Goal: Transaction & Acquisition: Purchase product/service

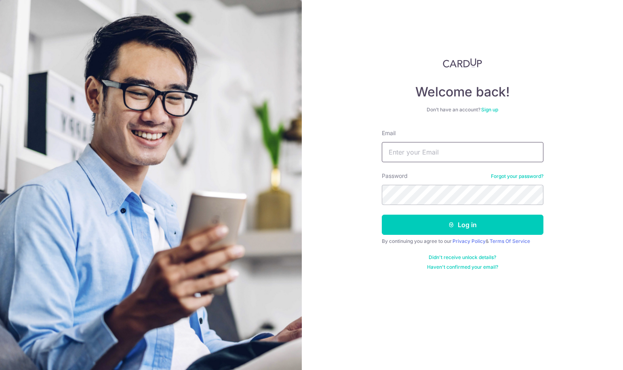
click at [452, 146] on input "Email" at bounding box center [463, 152] width 162 height 20
type input "[EMAIL_ADDRESS][DOMAIN_NAME]"
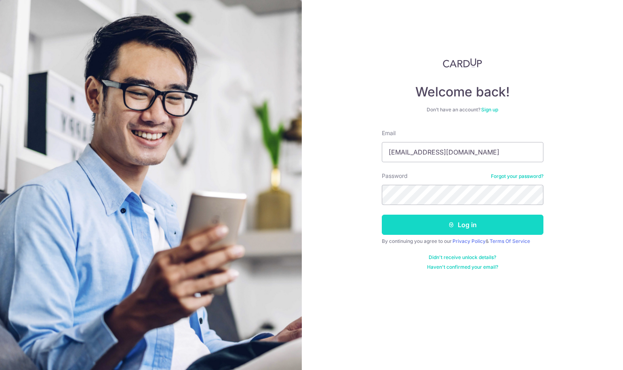
click at [447, 216] on button "Log in" at bounding box center [463, 225] width 162 height 20
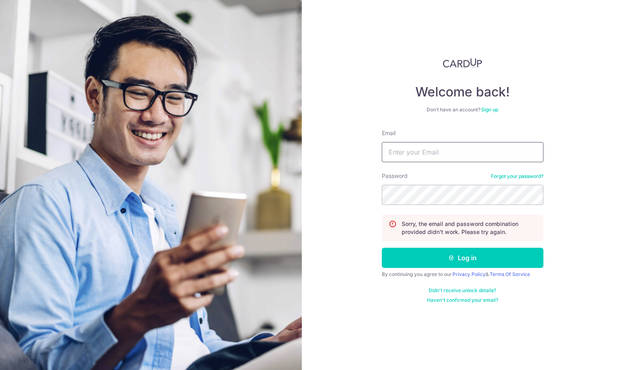
click at [450, 155] on input "Email" at bounding box center [463, 152] width 162 height 20
type input "[EMAIL_ADDRESS][DOMAIN_NAME]"
click at [382, 248] on button "Log in" at bounding box center [463, 258] width 162 height 20
click at [466, 150] on input "Email" at bounding box center [463, 152] width 162 height 20
type input "[EMAIL_ADDRESS][DOMAIN_NAME]"
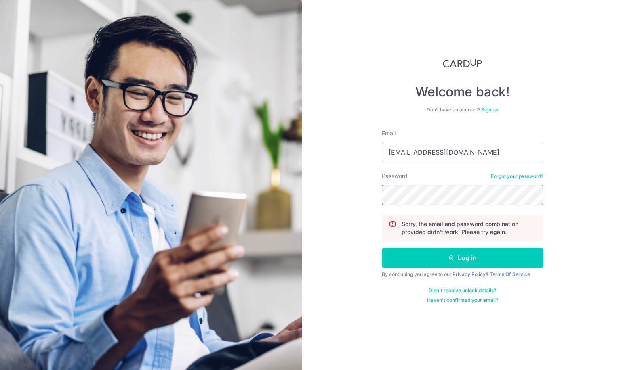
click at [382, 248] on button "Log in" at bounding box center [463, 258] width 162 height 20
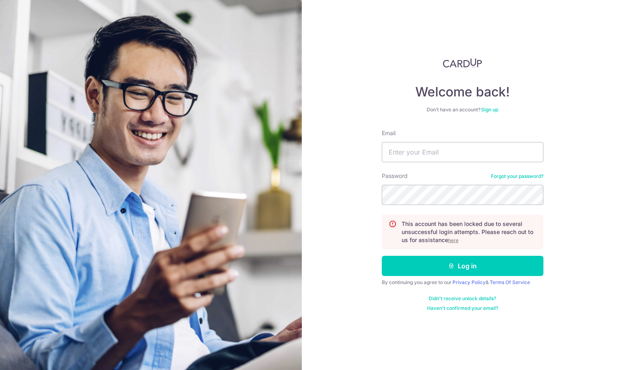
click at [450, 241] on u "here" at bounding box center [453, 240] width 10 height 6
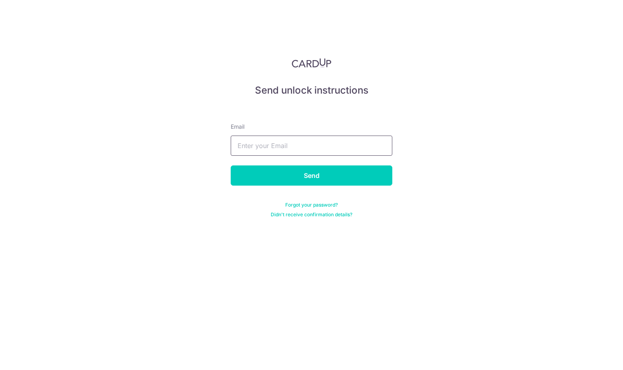
click at [323, 152] on input "text" at bounding box center [312, 146] width 162 height 20
click at [380, 227] on div "Send unlock instructions Email Send Forgot your password? Didn't receive confir…" at bounding box center [311, 185] width 623 height 370
click at [336, 149] on input "text" at bounding box center [312, 146] width 162 height 20
type input "[EMAIL_ADDRESS][DOMAIN_NAME]"
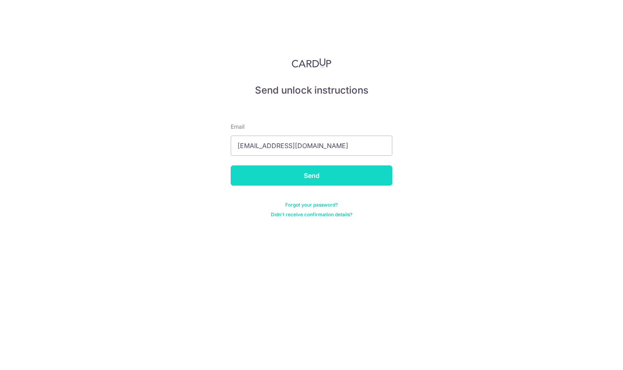
click at [333, 178] on input "Send" at bounding box center [312, 176] width 162 height 20
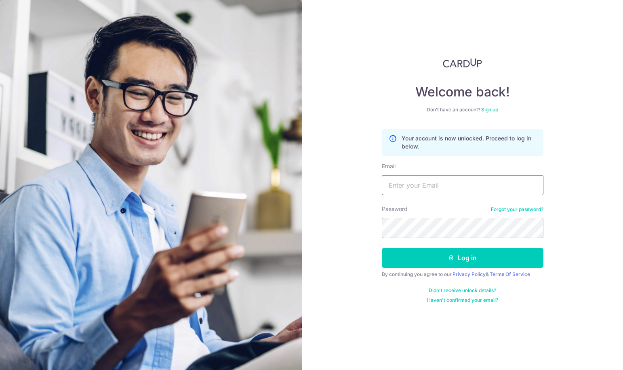
click at [496, 182] on input "Email" at bounding box center [463, 185] width 162 height 20
type input "[EMAIL_ADDRESS][DOMAIN_NAME]"
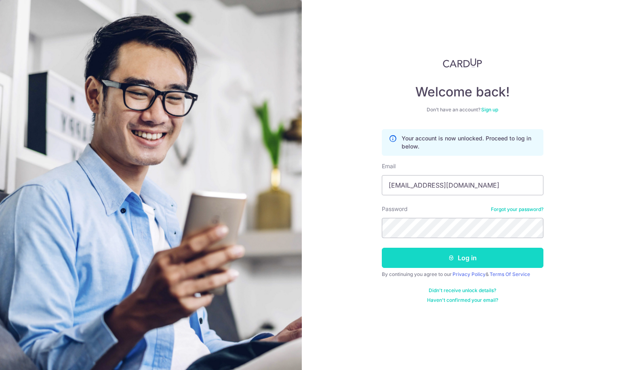
click at [467, 251] on button "Log in" at bounding box center [463, 258] width 162 height 20
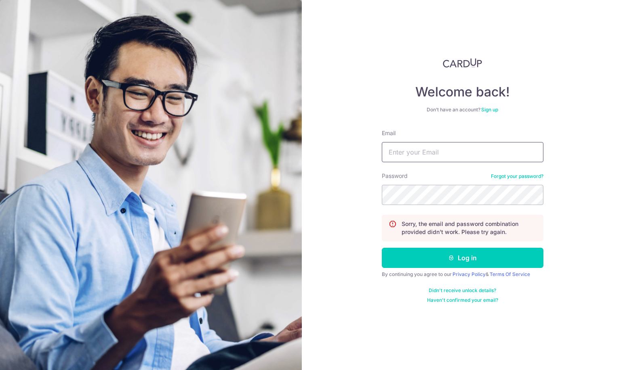
click at [468, 150] on input "Email" at bounding box center [463, 152] width 162 height 20
type input "[EMAIL_ADDRESS][DOMAIN_NAME]"
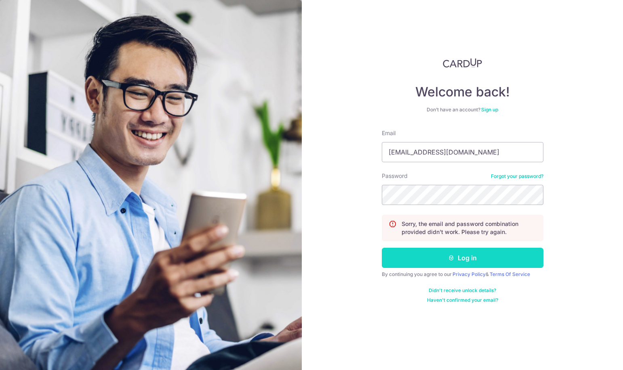
click at [464, 258] on button "Log in" at bounding box center [463, 258] width 162 height 20
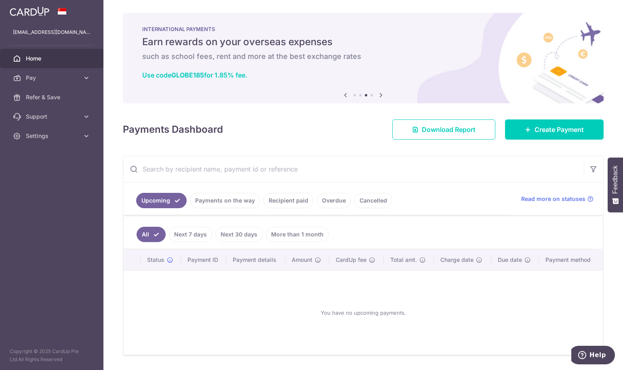
click at [376, 94] on icon at bounding box center [381, 95] width 10 height 10
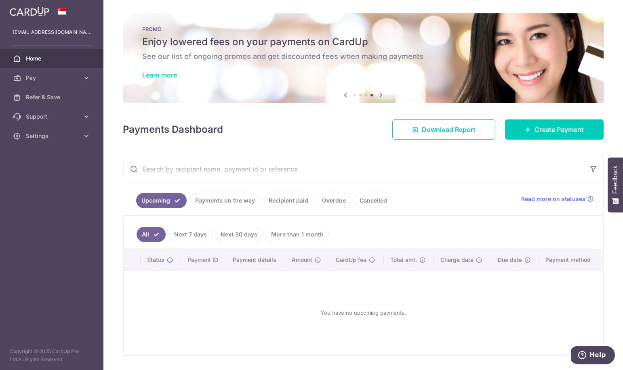
drag, startPoint x: 313, startPoint y: 57, endPoint x: 151, endPoint y: 74, distance: 162.8
click at [379, 93] on icon at bounding box center [381, 95] width 10 height 10
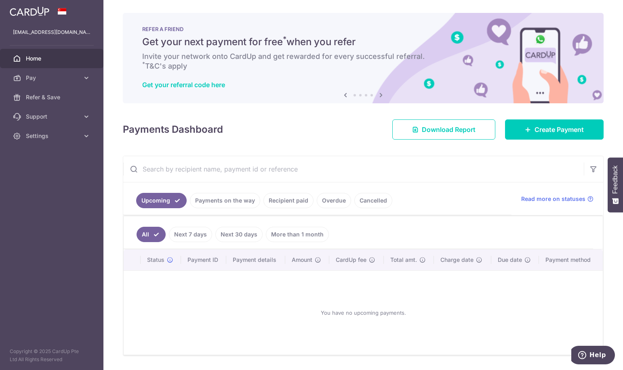
click at [379, 93] on icon at bounding box center [381, 95] width 10 height 10
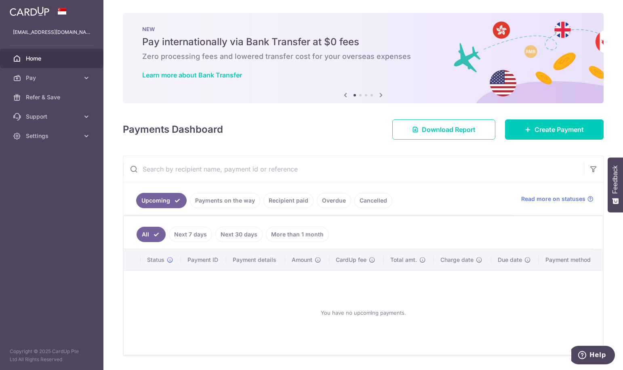
click at [378, 92] on icon at bounding box center [381, 95] width 10 height 10
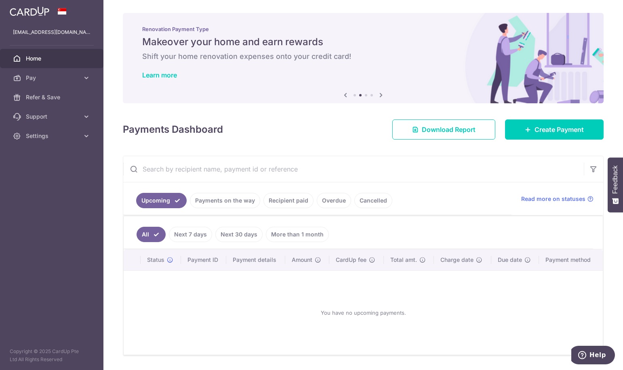
click at [378, 92] on icon at bounding box center [381, 95] width 10 height 10
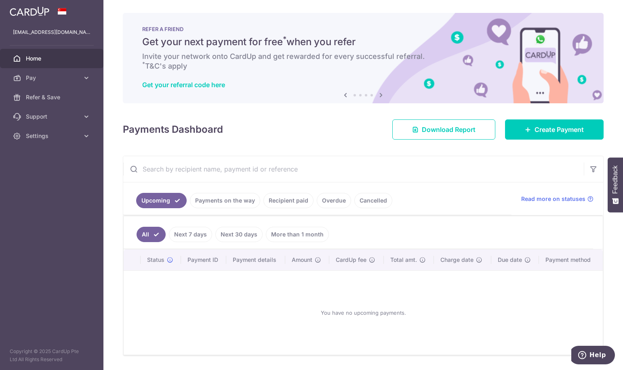
click at [295, 200] on link "Recipient paid" at bounding box center [288, 200] width 50 height 15
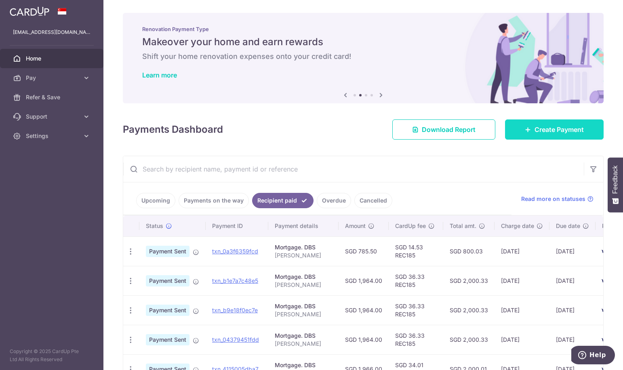
click at [571, 136] on link "Create Payment" at bounding box center [554, 130] width 99 height 20
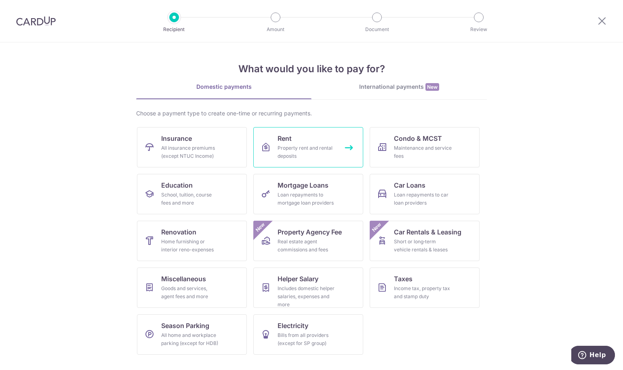
click at [314, 154] on div "Property rent and rental deposits" at bounding box center [306, 152] width 58 height 16
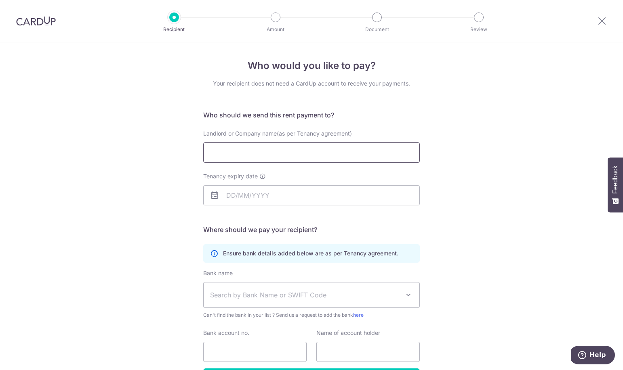
click at [319, 155] on input "Landlord or Company name(as per Tenancy agreement)" at bounding box center [311, 153] width 216 height 20
click at [445, 128] on div "Who would you like to pay? Your recipient does not need a CardUp account to rec…" at bounding box center [311, 234] width 623 height 384
click at [604, 21] on icon at bounding box center [602, 21] width 10 height 10
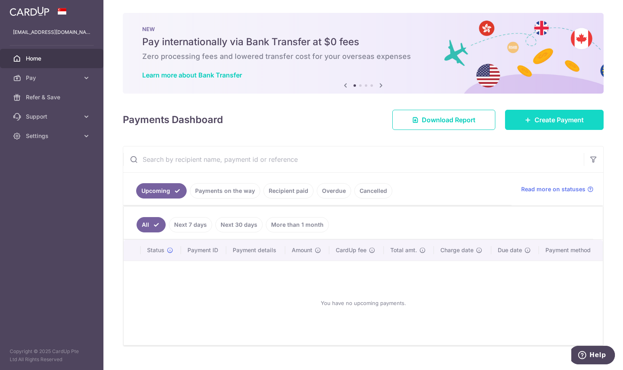
click at [555, 125] on link "Create Payment" at bounding box center [554, 120] width 99 height 20
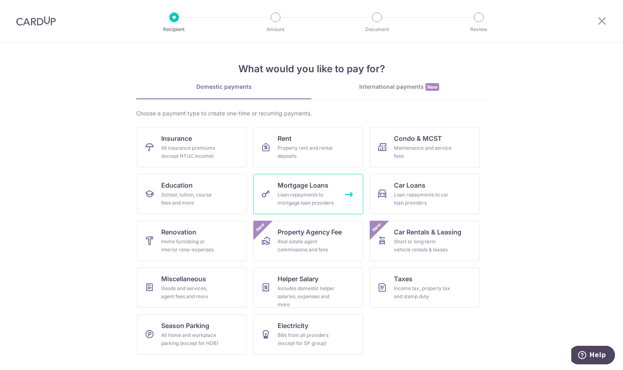
click at [346, 205] on link "Mortgage Loans Loan repayments to mortgage loan providers" at bounding box center [308, 194] width 110 height 40
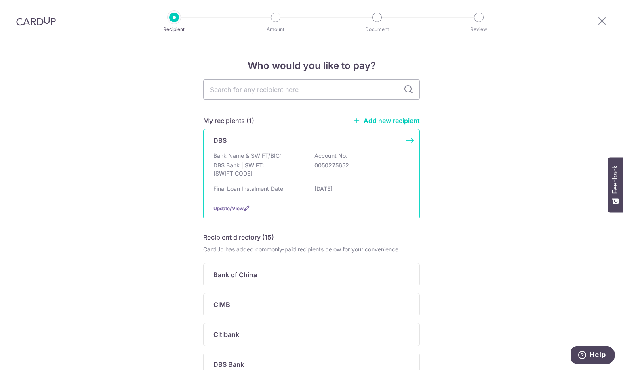
click at [356, 183] on div "Bank Name & SWIFT/BIC: DBS Bank | SWIFT: [SWIFT_CODE] Account No: 0050275652 Fi…" at bounding box center [311, 175] width 196 height 46
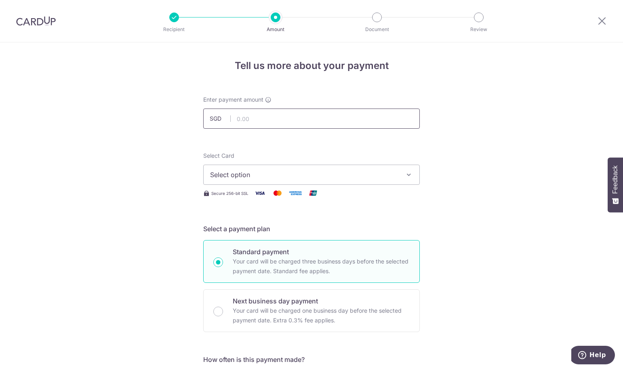
click at [321, 119] on input "text" at bounding box center [311, 119] width 216 height 20
paste input "786.4"
type input "786.40"
click at [395, 173] on span "Select option" at bounding box center [304, 175] width 188 height 10
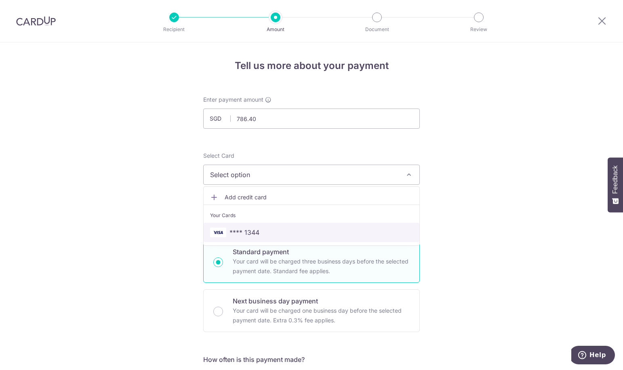
click at [304, 236] on span "**** 1344" at bounding box center [311, 233] width 203 height 10
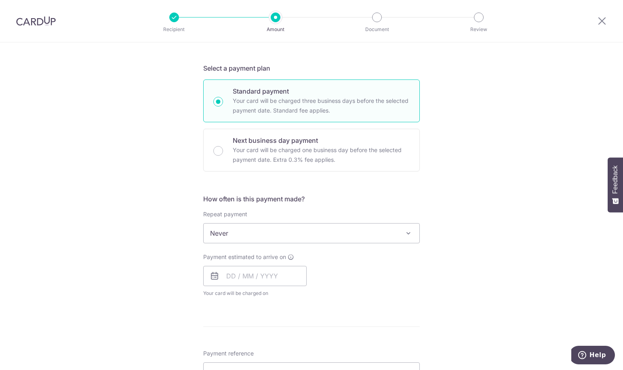
scroll to position [162, 0]
click at [382, 230] on span "Never" at bounding box center [312, 232] width 216 height 19
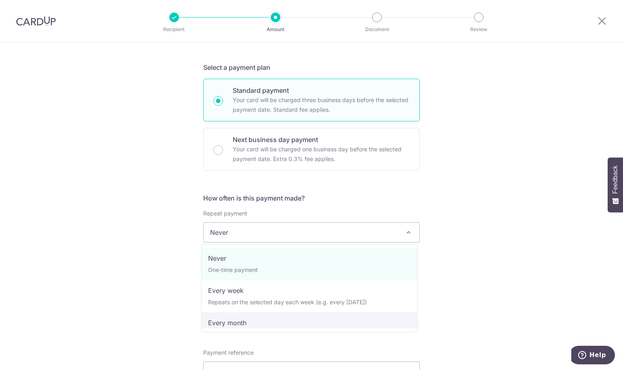
select select "3"
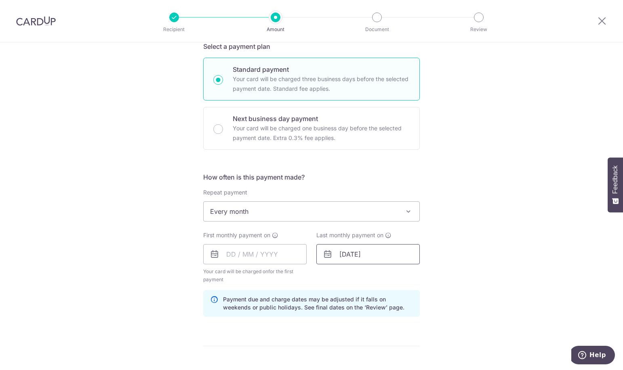
scroll to position [202, 0]
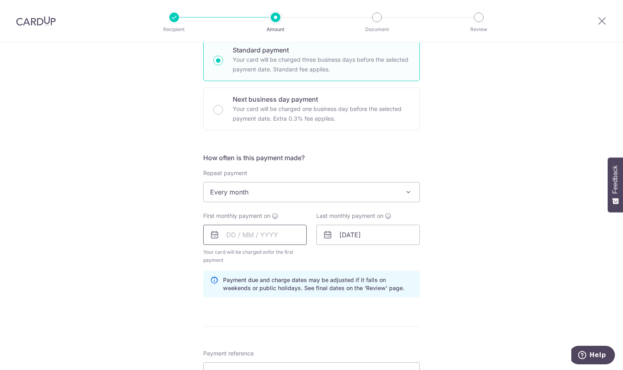
click at [271, 239] on input "text" at bounding box center [254, 235] width 103 height 20
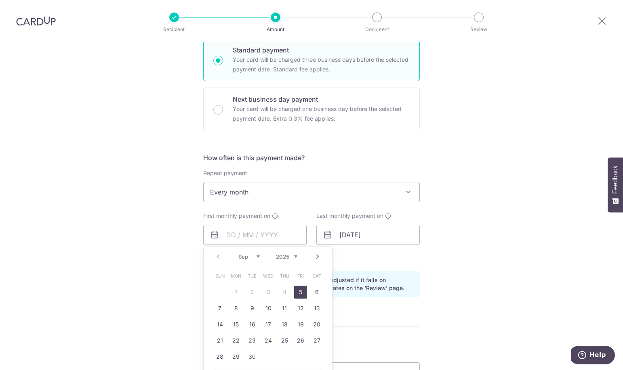
click at [299, 292] on link "5" at bounding box center [300, 292] width 13 height 13
type input "05/09/2025"
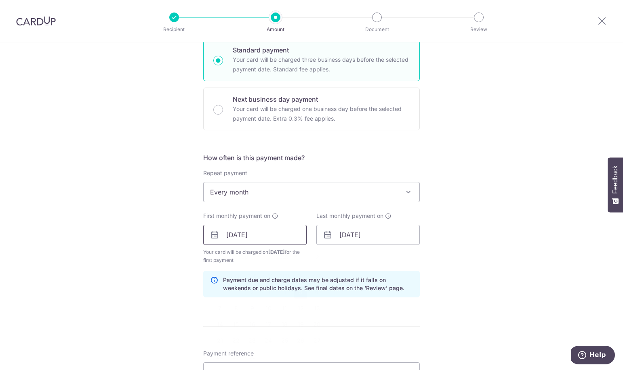
click at [282, 233] on input "[DATE]" at bounding box center [254, 235] width 103 height 20
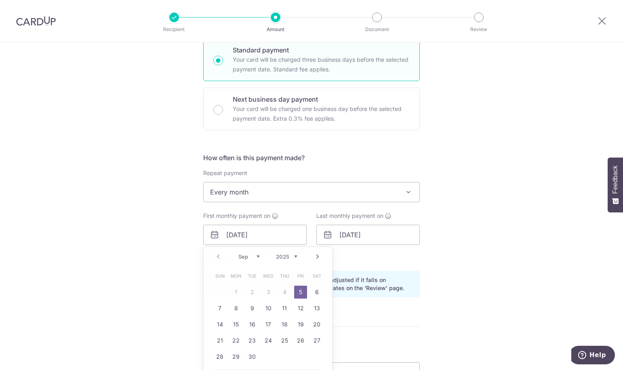
click at [435, 235] on div "Tell us more about your payment Enter payment amount SGD 786.40 786.40 Select C…" at bounding box center [311, 226] width 623 height 772
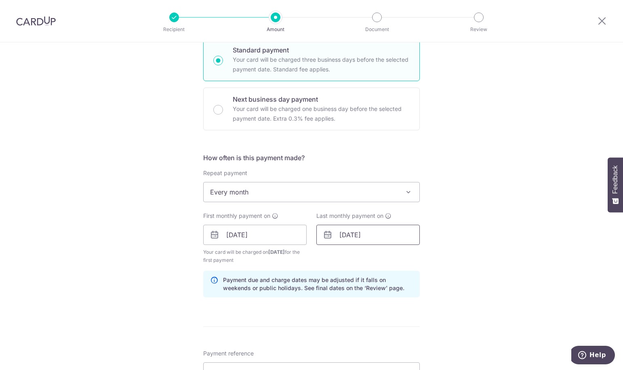
click at [394, 237] on input "13/03/2047" at bounding box center [367, 235] width 103 height 20
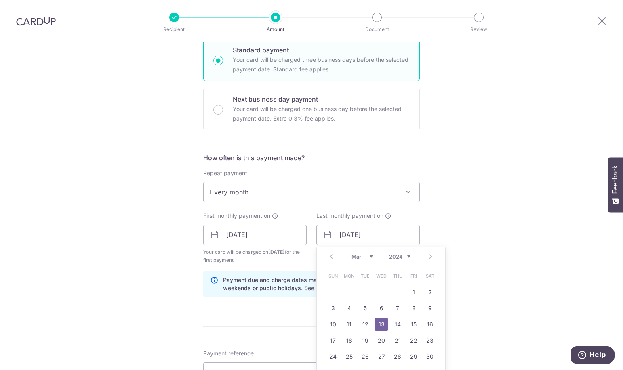
click at [405, 256] on select "2024 2025 2026 2027 2028 2029 2030 2031 2032 2033 2034 2035" at bounding box center [399, 257] width 21 height 6
click at [368, 256] on select "Jan Feb Mar Apr May Jun Jul Aug Sep Oct Nov Dec" at bounding box center [361, 257] width 21 height 6
click at [380, 309] on link "5" at bounding box center [381, 308] width 13 height 13
type input "[DATE]"
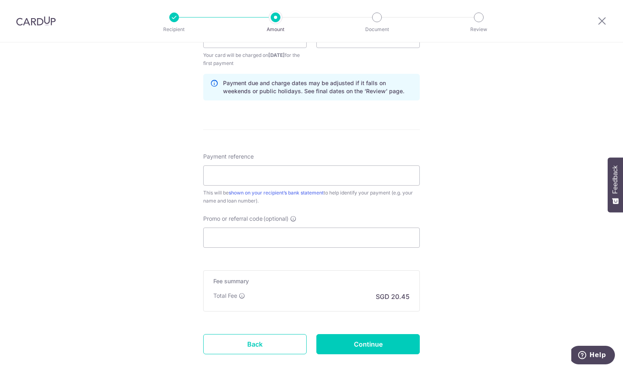
scroll to position [404, 0]
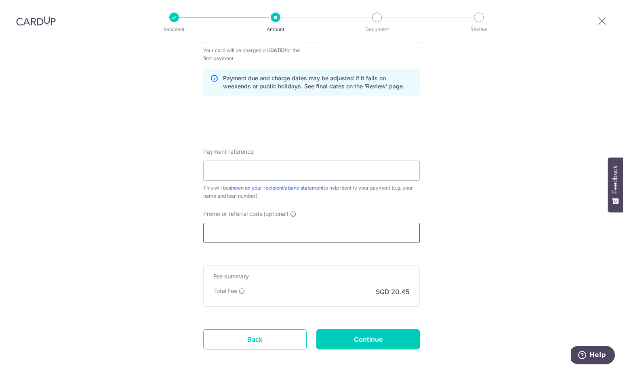
click at [277, 233] on input "Promo or referral code (optional)" at bounding box center [311, 233] width 216 height 20
paste input "3HOME25R"
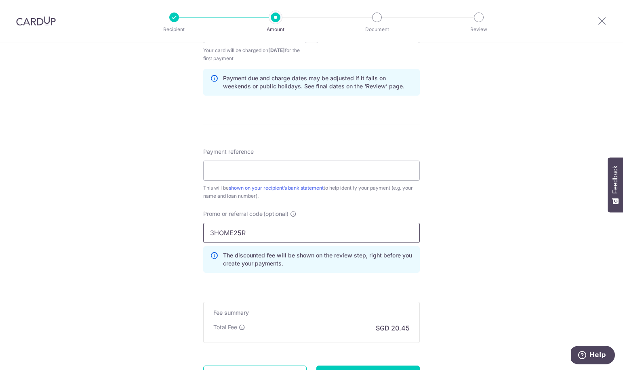
type input "3HOME25R"
click at [505, 202] on div "Tell us more about your payment Enter payment amount SGD 786.40 786.40 Select C…" at bounding box center [311, 43] width 623 height 808
click at [302, 170] on input "Payment reference" at bounding box center [311, 171] width 216 height 20
type input "Camelia Anggraini"
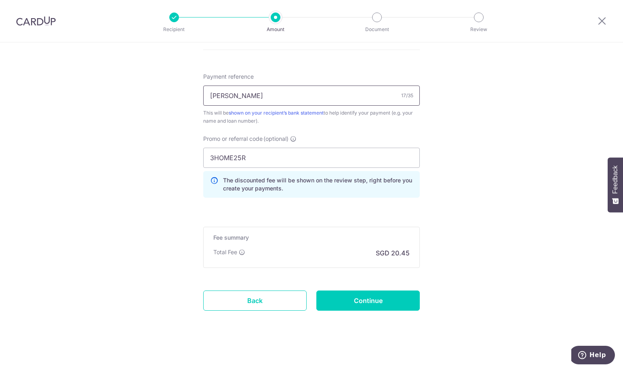
scroll to position [480, 0]
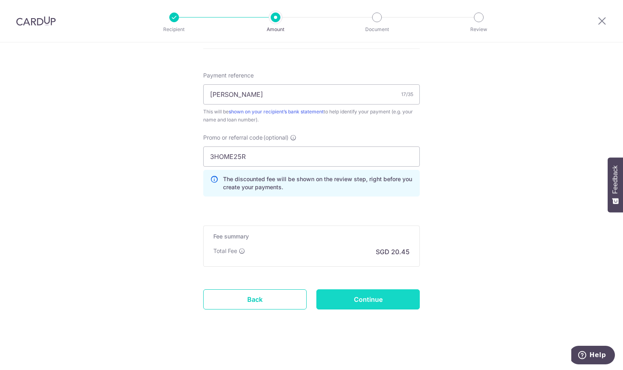
click at [350, 299] on input "Continue" at bounding box center [367, 300] width 103 height 20
type input "Create Schedule"
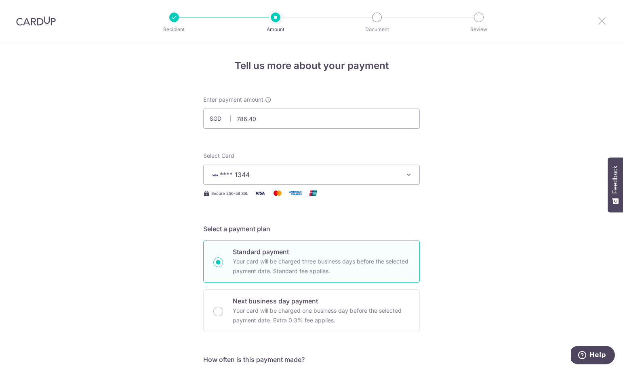
click at [602, 23] on icon at bounding box center [602, 21] width 10 height 10
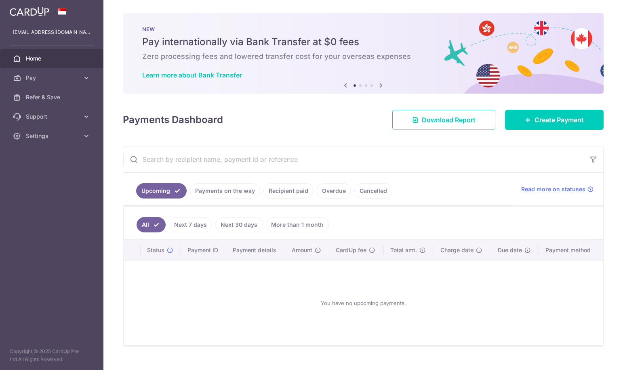
click at [296, 189] on link "Recipient paid" at bounding box center [288, 190] width 50 height 15
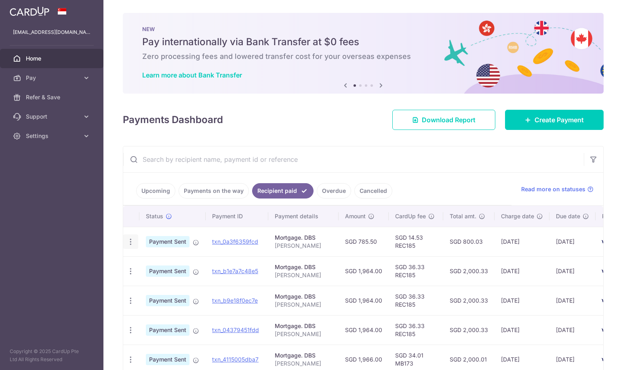
click at [127, 244] on icon "button" at bounding box center [130, 242] width 8 height 8
click at [126, 239] on icon "button" at bounding box center [130, 242] width 8 height 8
click at [356, 241] on td "SGD 785.50" at bounding box center [363, 241] width 50 height 29
drag, startPoint x: 358, startPoint y: 241, endPoint x: 375, endPoint y: 239, distance: 17.0
click at [375, 239] on td "SGD 785.50" at bounding box center [363, 241] width 50 height 29
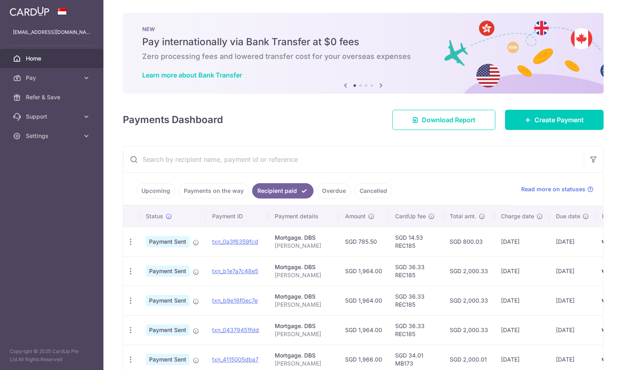
copy td "785.50"
click at [555, 123] on span "Create Payment" at bounding box center [558, 120] width 49 height 10
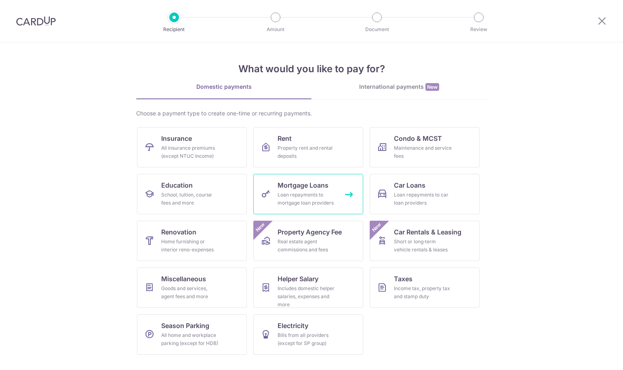
click at [309, 194] on div "Loan repayments to mortgage loan providers" at bounding box center [306, 199] width 58 height 16
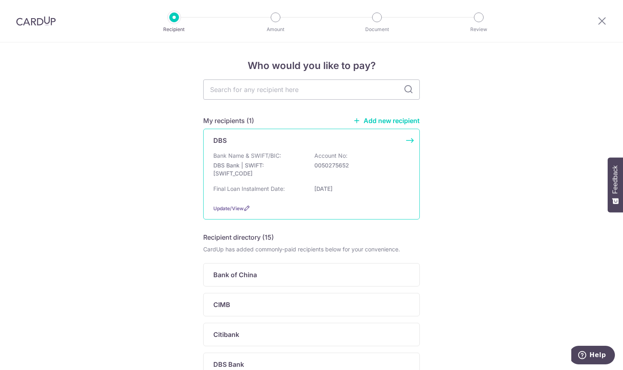
click at [275, 176] on p "DBS Bank | SWIFT: [SWIFT_CODE]" at bounding box center [258, 170] width 90 height 16
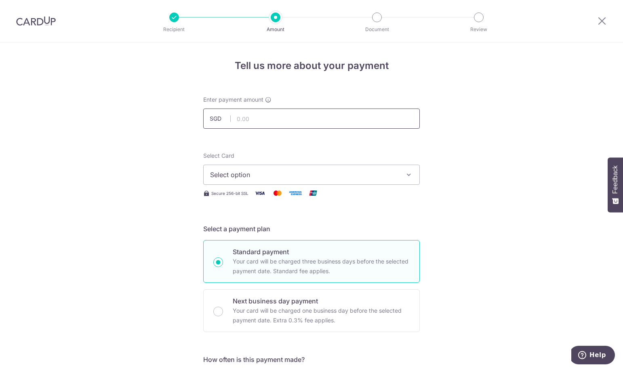
click at [282, 124] on input "text" at bounding box center [311, 119] width 216 height 20
paste input "785.50"
type input "785.50"
click at [273, 172] on span "Select option" at bounding box center [304, 175] width 188 height 10
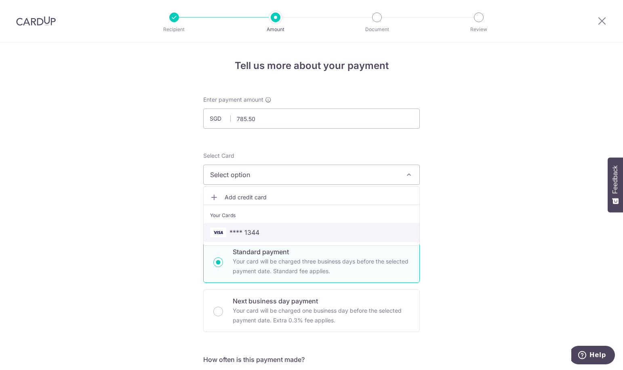
click at [261, 233] on span "**** 1344" at bounding box center [311, 233] width 203 height 10
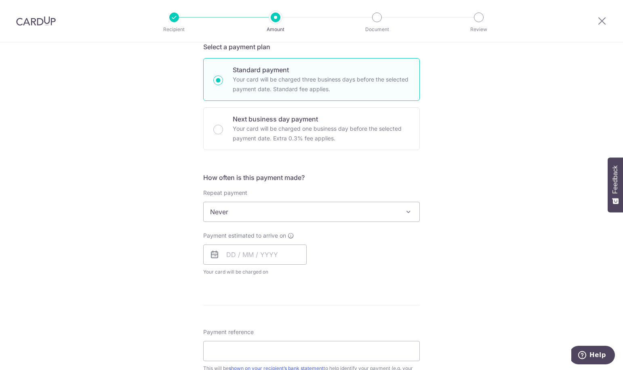
scroll to position [202, 0]
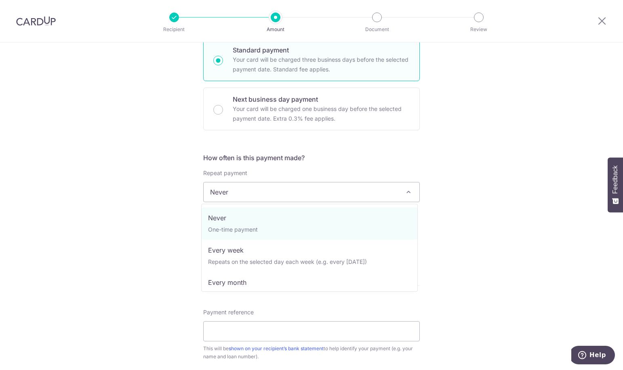
click at [360, 185] on span "Never" at bounding box center [312, 192] width 216 height 19
select select "3"
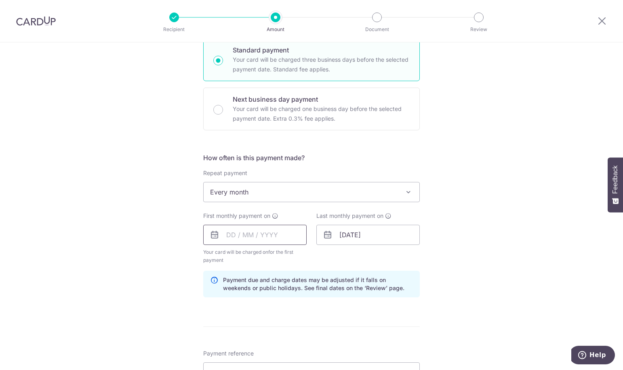
click at [280, 234] on input "text" at bounding box center [254, 235] width 103 height 20
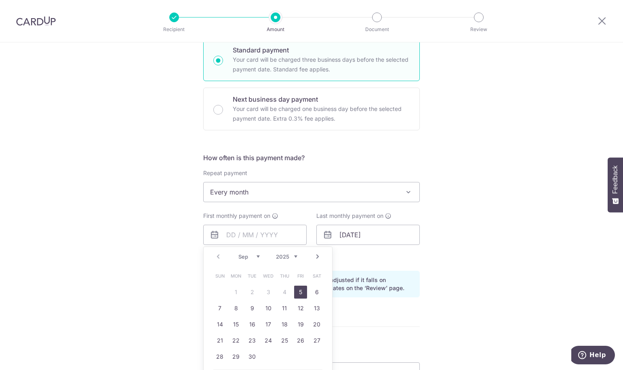
click at [302, 290] on link "5" at bounding box center [300, 292] width 13 height 13
type input "05/09/2025"
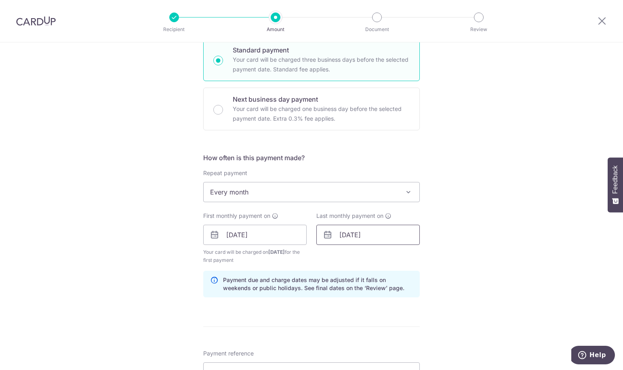
click at [353, 239] on input "[DATE]" at bounding box center [367, 235] width 103 height 20
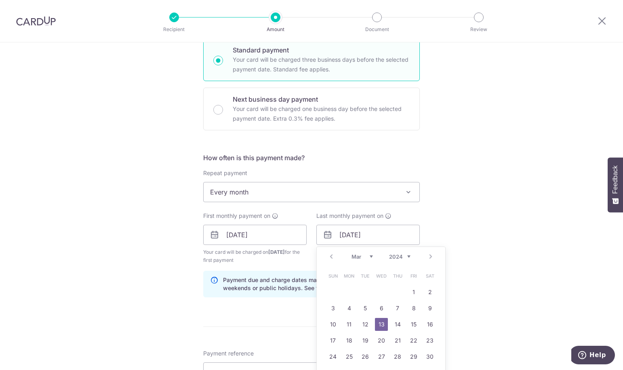
click at [406, 256] on select "2024 2025 2026 2027 2028 2029 2030 2031 2032 2033 2034 2035" at bounding box center [399, 257] width 21 height 6
click at [331, 255] on link "Prev" at bounding box center [331, 257] width 10 height 10
click at [397, 297] on link "5" at bounding box center [397, 292] width 13 height 13
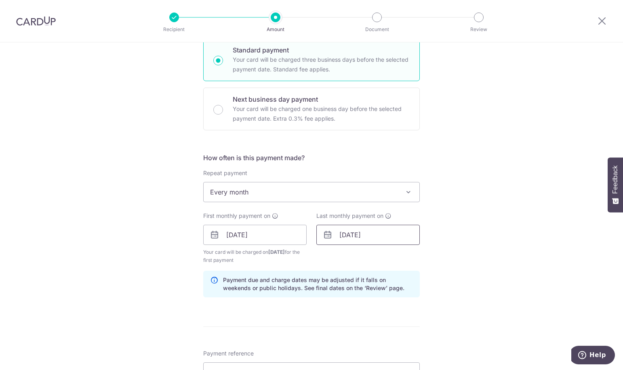
click at [367, 238] on input "05/02/2026" at bounding box center [367, 235] width 103 height 20
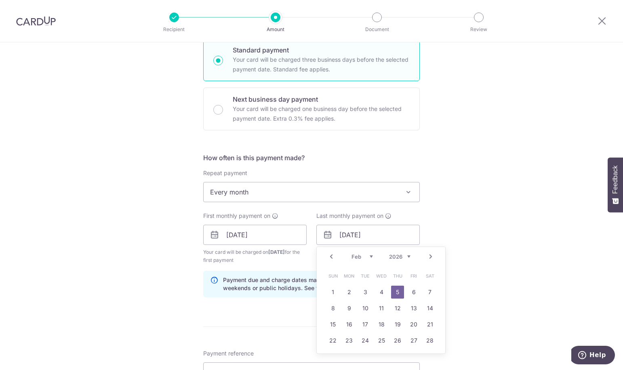
click at [499, 215] on div "Tell us more about your payment Enter payment amount SGD 785.50 785.50 Select C…" at bounding box center [311, 226] width 623 height 772
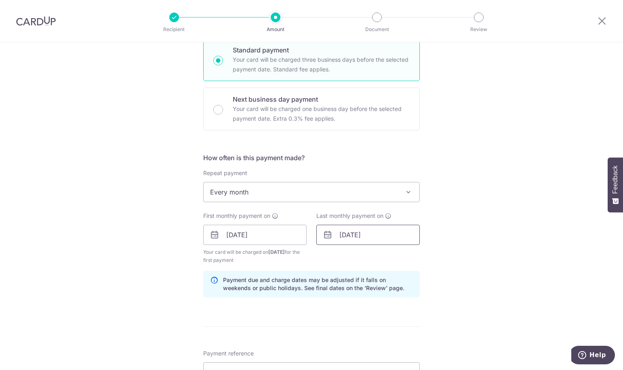
click at [376, 241] on input "05/02/2026" at bounding box center [367, 235] width 103 height 20
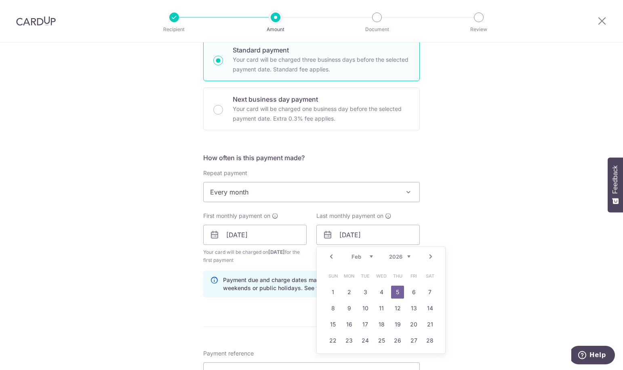
click at [516, 207] on div "Tell us more about your payment Enter payment amount SGD 785.50 785.50 Select C…" at bounding box center [311, 226] width 623 height 772
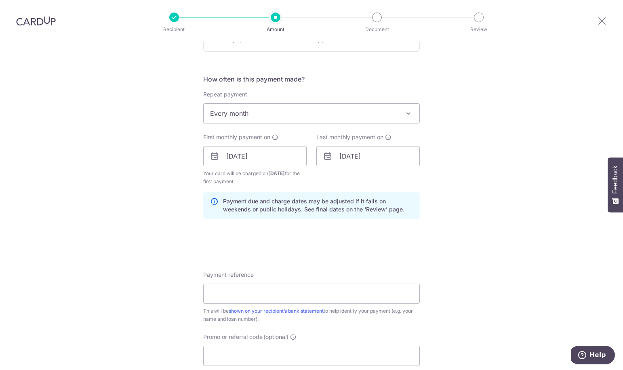
scroll to position [283, 0]
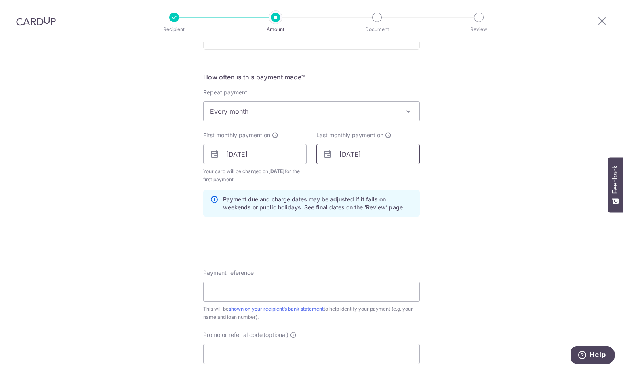
click at [387, 156] on input "05/02/2026" at bounding box center [367, 154] width 103 height 20
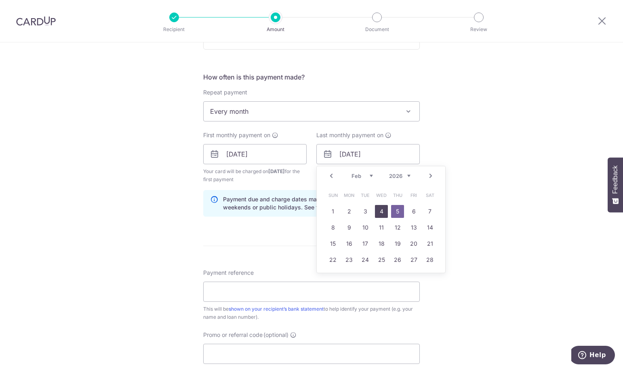
click at [380, 212] on link "4" at bounding box center [381, 211] width 13 height 13
type input "04/02/2026"
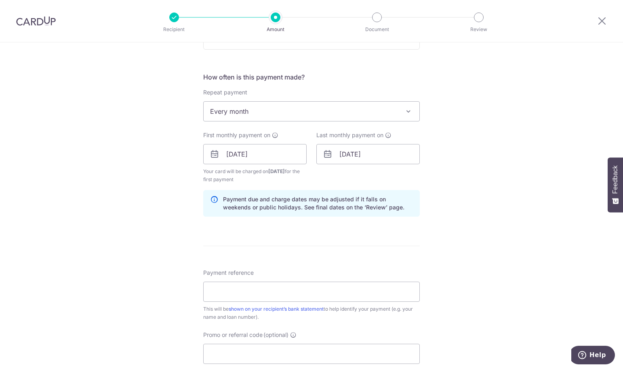
click at [463, 185] on div "Tell us more about your payment Enter payment amount SGD 785.50 785.50 Select C…" at bounding box center [311, 146] width 623 height 772
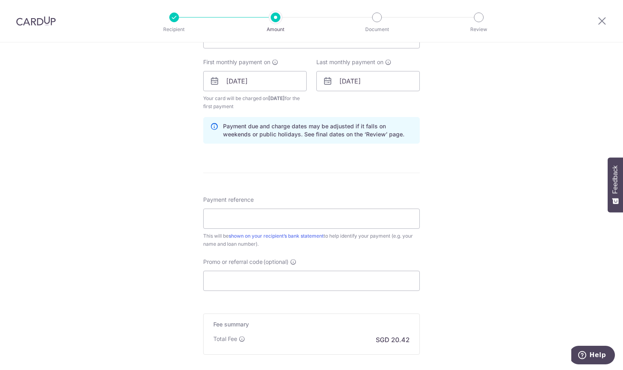
scroll to position [363, 0]
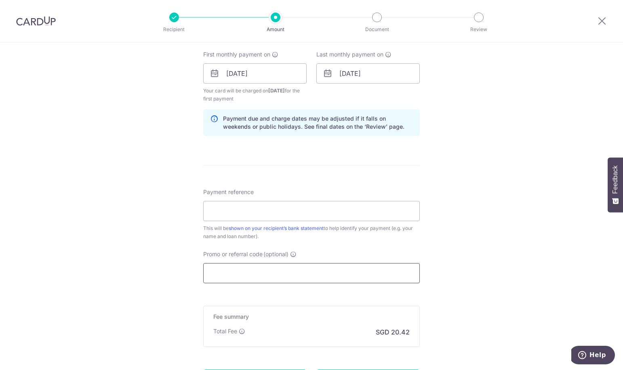
click at [297, 267] on input "Promo or referral code (optional)" at bounding box center [311, 273] width 216 height 20
click at [319, 214] on input "Payment reference" at bounding box center [311, 211] width 216 height 20
paste input "REC185"
type input "REC185"
click at [304, 211] on input "REC185" at bounding box center [311, 211] width 216 height 20
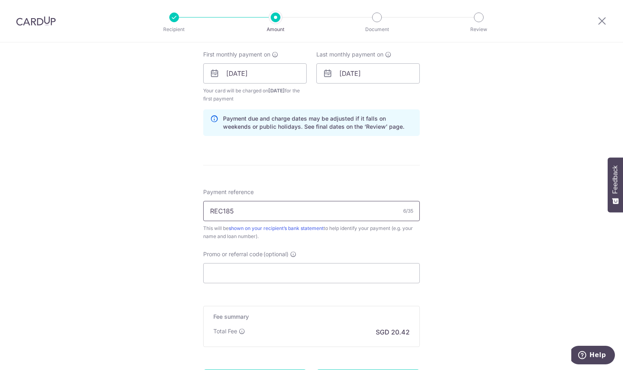
click at [304, 211] on input "REC185" at bounding box center [311, 211] width 216 height 20
click at [298, 213] on input "Payment reference" at bounding box center [311, 211] width 216 height 20
type input "Camelia Anggraini"
click at [273, 269] on input "Promo or referral code (optional)" at bounding box center [311, 273] width 216 height 20
paste input "REC185"
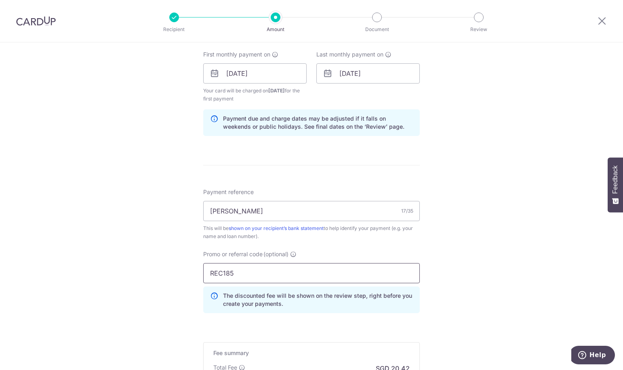
type input "REC185"
click at [466, 239] on div "Tell us more about your payment Enter payment amount SGD 785.50 785.50 Select C…" at bounding box center [311, 83] width 623 height 808
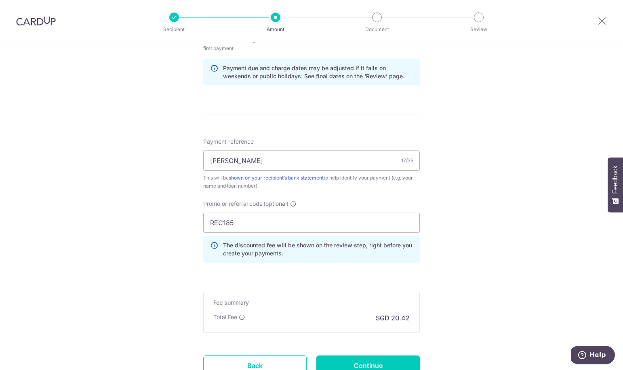
scroll to position [480, 0]
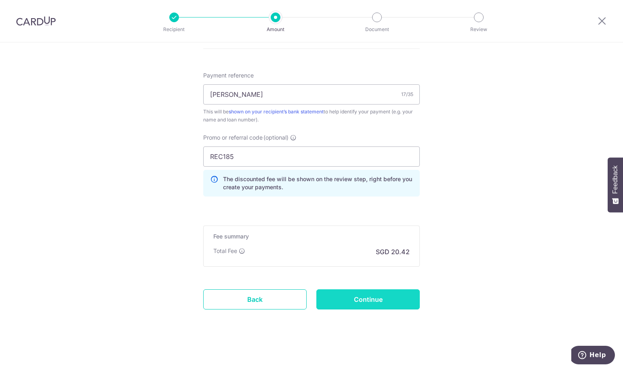
click at [362, 296] on input "Continue" at bounding box center [367, 300] width 103 height 20
type input "Create Schedule"
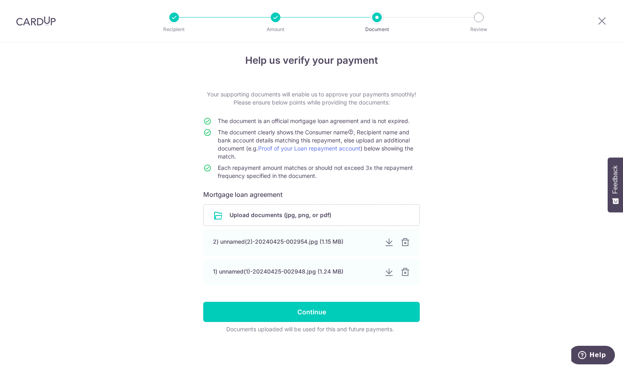
scroll to position [6, 0]
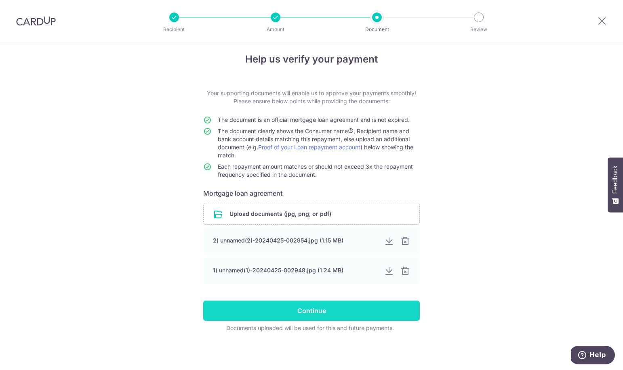
click at [364, 309] on input "Continue" at bounding box center [311, 311] width 216 height 20
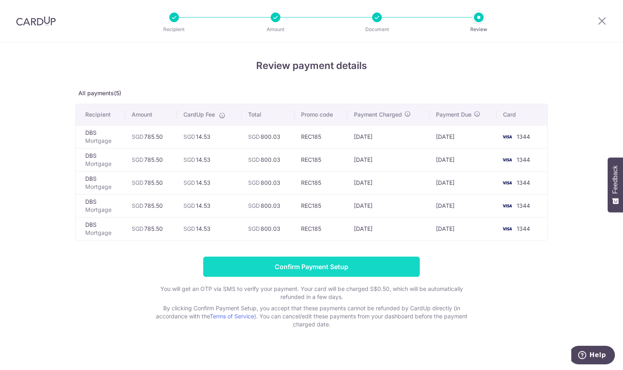
scroll to position [6, 0]
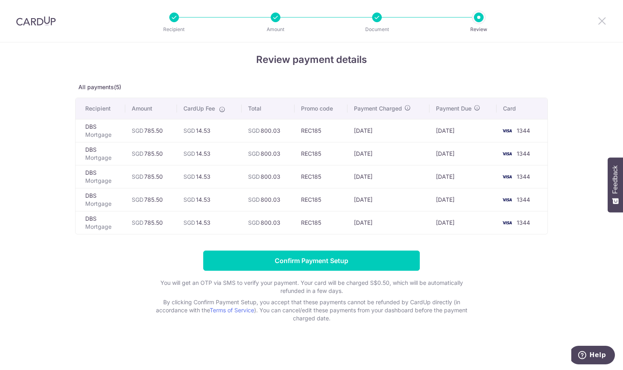
click at [601, 18] on icon at bounding box center [602, 21] width 10 height 10
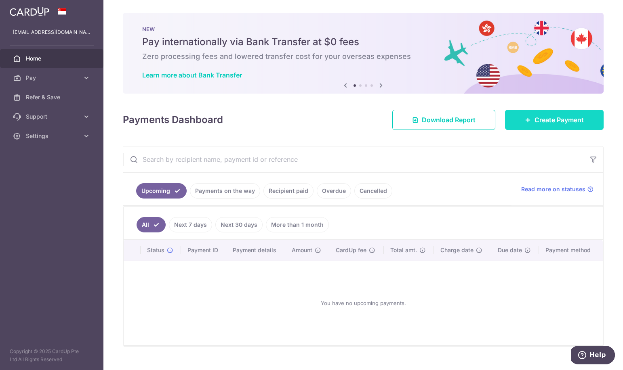
click at [566, 120] on span "Create Payment" at bounding box center [558, 120] width 49 height 10
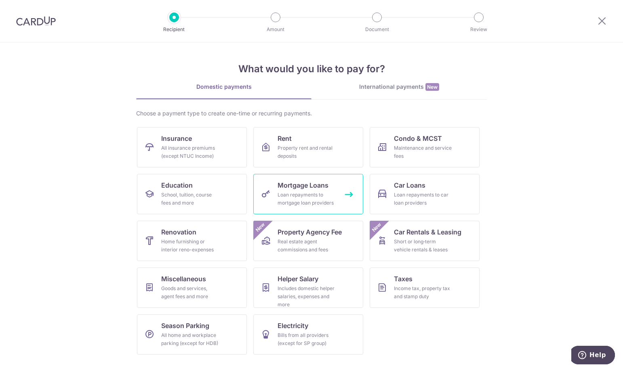
click at [325, 198] on div "Loan repayments to mortgage loan providers" at bounding box center [306, 199] width 58 height 16
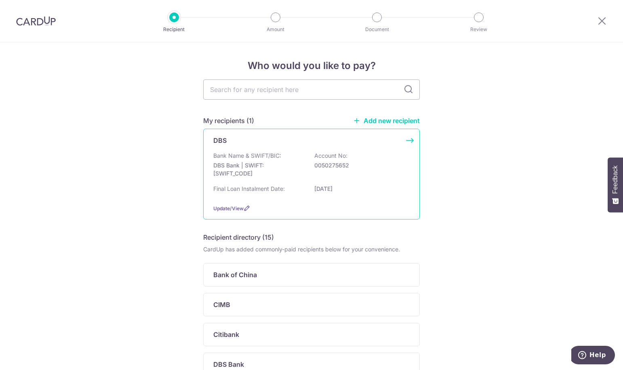
click at [340, 162] on p "0050275652" at bounding box center [359, 166] width 90 height 8
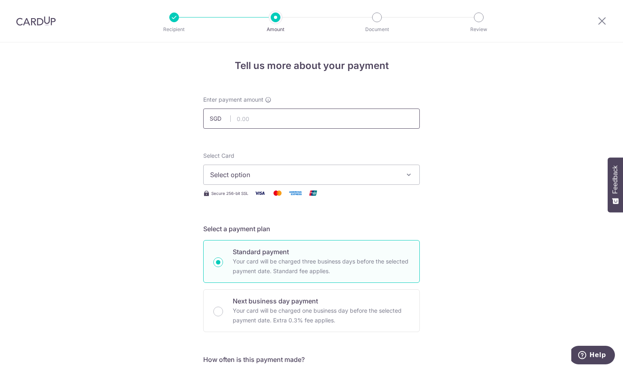
click at [320, 120] on input "text" at bounding box center [311, 119] width 216 height 20
type input "785.50"
click at [315, 175] on span "Select option" at bounding box center [304, 175] width 188 height 10
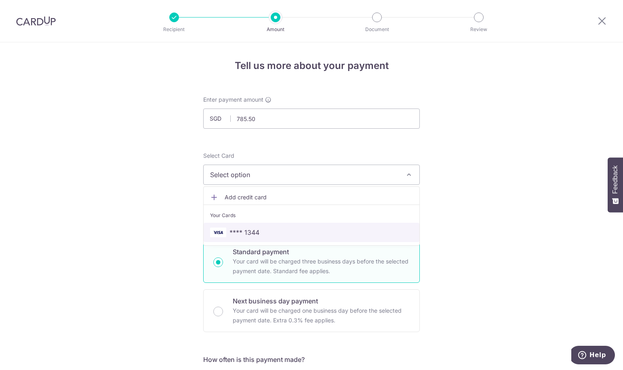
click at [265, 229] on span "**** 1344" at bounding box center [311, 233] width 203 height 10
type input "[DATE]"
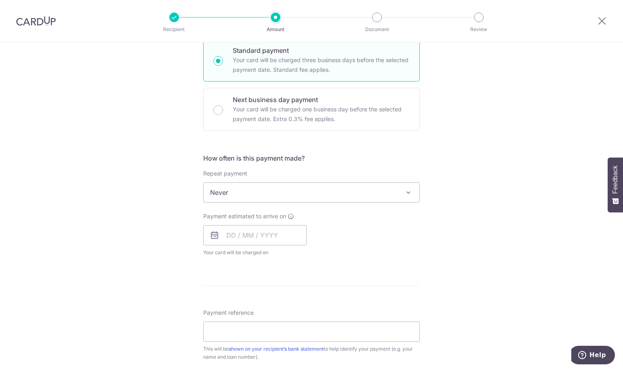
scroll to position [202, 0]
click at [288, 192] on span "Never" at bounding box center [312, 192] width 216 height 19
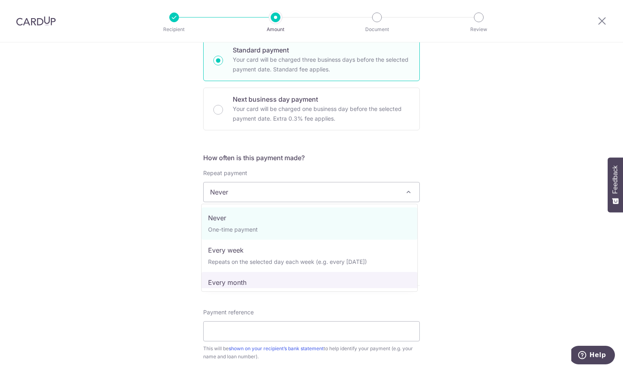
select select "3"
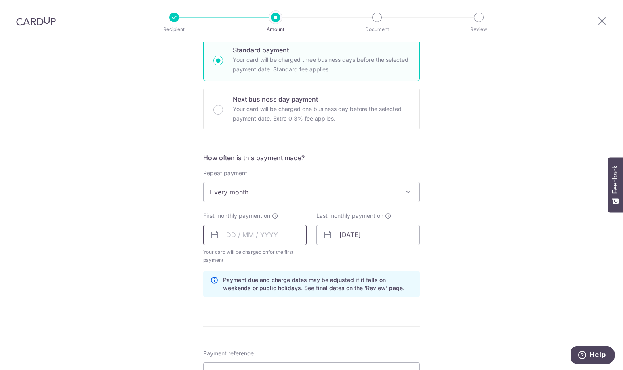
click at [262, 238] on input "text" at bounding box center [254, 235] width 103 height 20
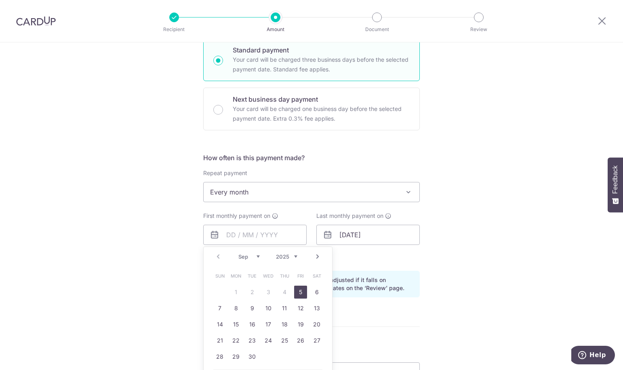
click at [297, 289] on link "5" at bounding box center [300, 292] width 13 height 13
type input "05/09/2025"
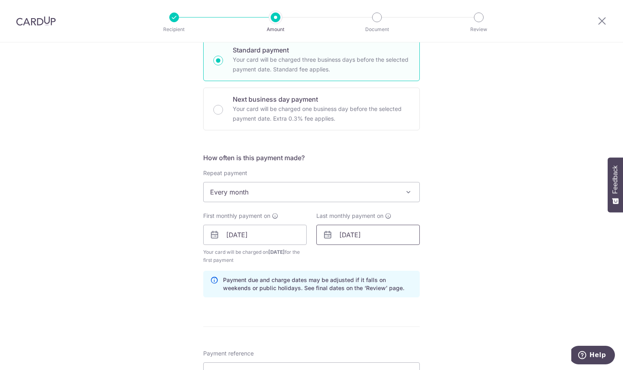
click at [370, 241] on input "[DATE]" at bounding box center [367, 235] width 103 height 20
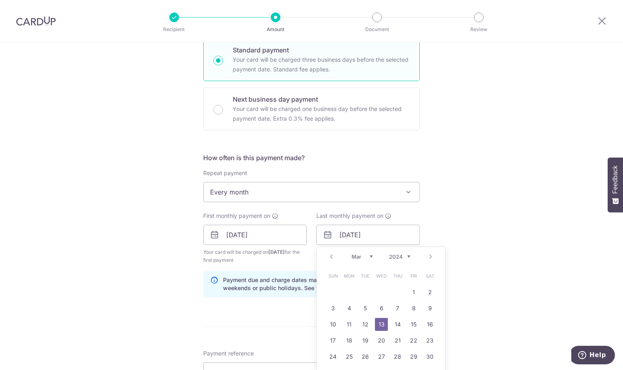
click at [365, 257] on select "Jan Feb Mar Apr May Jun Jul Aug Sep Oct Nov Dec" at bounding box center [361, 257] width 21 height 6
click at [430, 294] on link "5" at bounding box center [429, 292] width 13 height 13
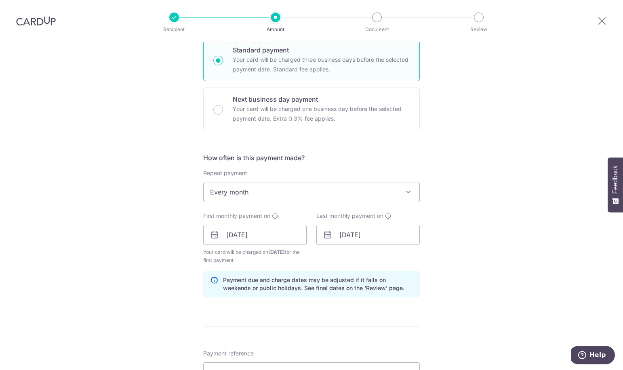
click at [468, 246] on div "Tell us more about your payment Enter payment amount SGD 785.50 785.50 Select C…" at bounding box center [311, 226] width 623 height 772
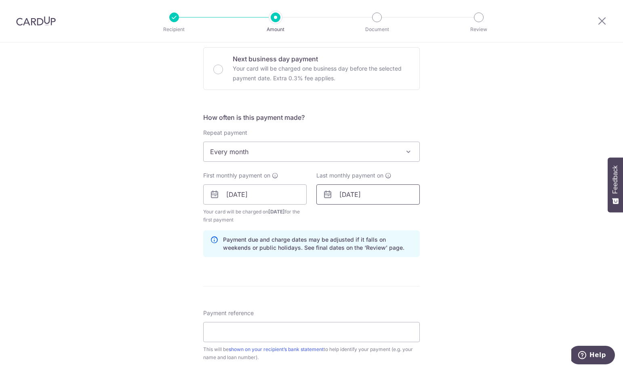
click at [372, 196] on input "05/10/2047" at bounding box center [367, 195] width 103 height 20
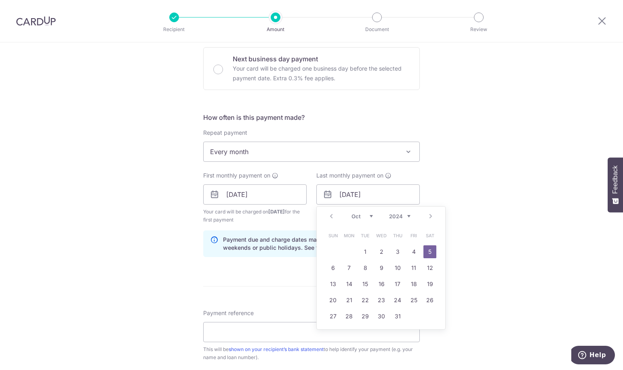
click at [410, 216] on div "Prev Next Jan Feb Mar Apr May Jun Jul Aug Sep Oct Nov Dec 2024 2025 2026 2027 2…" at bounding box center [381, 216] width 128 height 19
click at [407, 217] on select "2024 2025 2026 2027 2028 2029 2030 2031 2032 2033 2034 2035" at bounding box center [399, 216] width 21 height 6
click at [332, 271] on link "5" at bounding box center [332, 268] width 13 height 13
type input "05/10/2025"
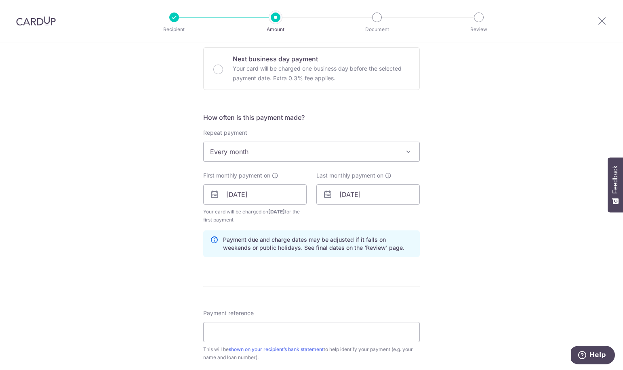
click at [450, 207] on div "Tell us more about your payment Enter payment amount SGD 785.50 785.50 Select C…" at bounding box center [311, 186] width 623 height 772
click at [508, 241] on div "Tell us more about your payment Enter payment amount SGD 785.50 785.50 Select C…" at bounding box center [311, 186] width 623 height 772
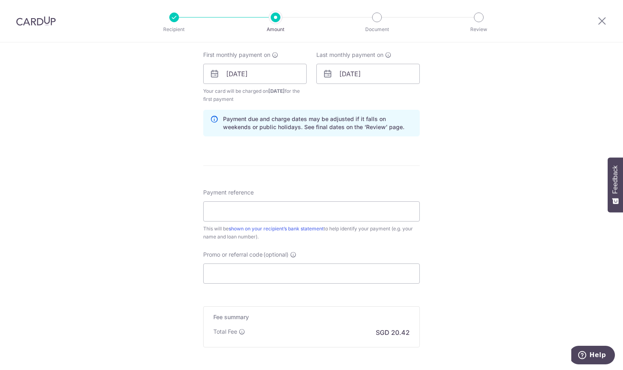
scroll to position [363, 0]
click at [316, 273] on input "Promo or referral code (optional)" at bounding box center [311, 273] width 216 height 20
paste input "REC185"
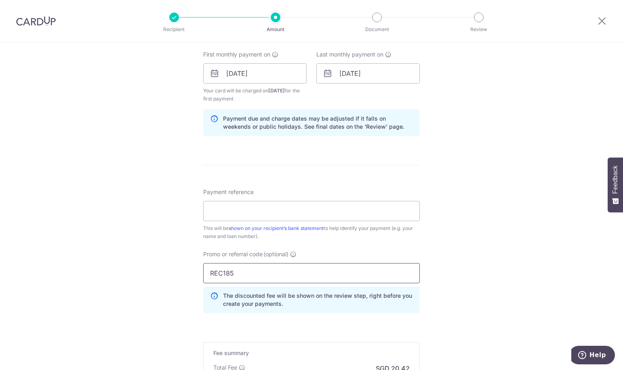
type input "REC185"
click at [465, 226] on div "Tell us more about your payment Enter payment amount SGD 785.50 785.50 Select C…" at bounding box center [311, 83] width 623 height 808
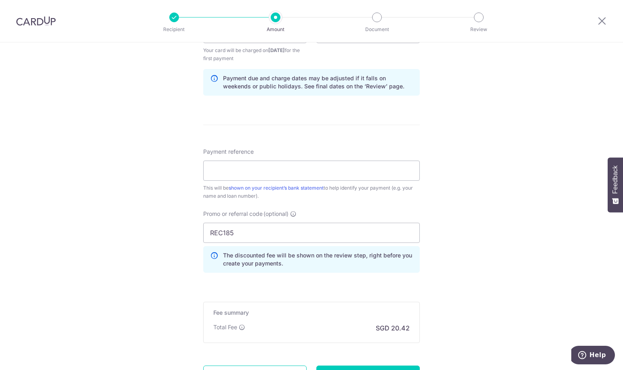
scroll to position [480, 0]
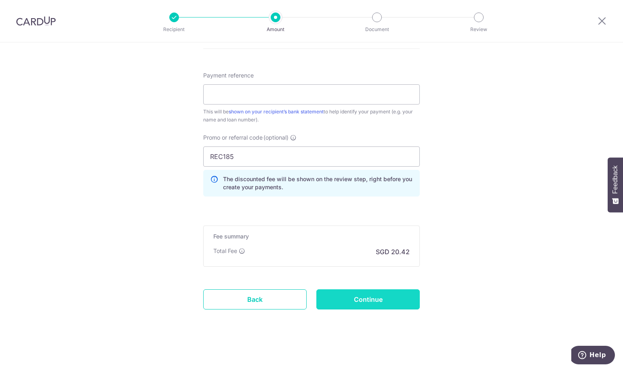
click at [365, 298] on input "Continue" at bounding box center [367, 300] width 103 height 20
type input "Create Schedule"
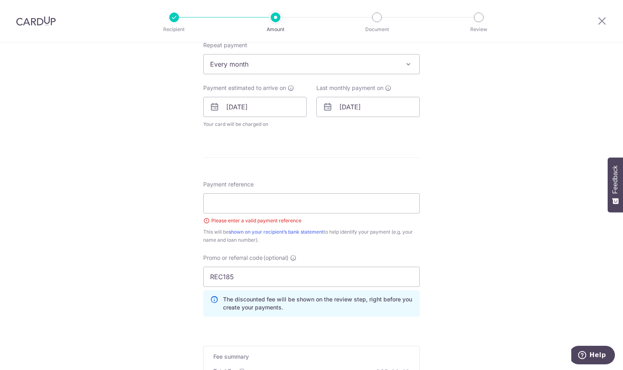
scroll to position [329, 0]
click at [309, 206] on input "Payment reference" at bounding box center [311, 204] width 216 height 20
type input "Camelia Anggraini"
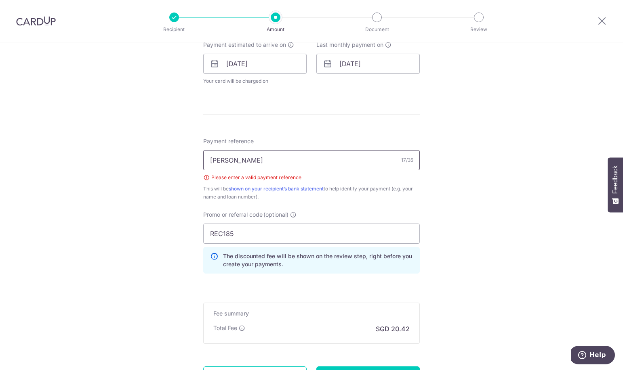
scroll to position [450, 0]
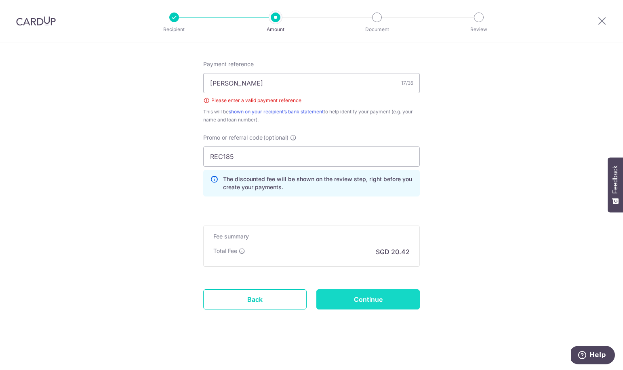
click at [397, 303] on input "Continue" at bounding box center [367, 300] width 103 height 20
type input "Create Schedule"
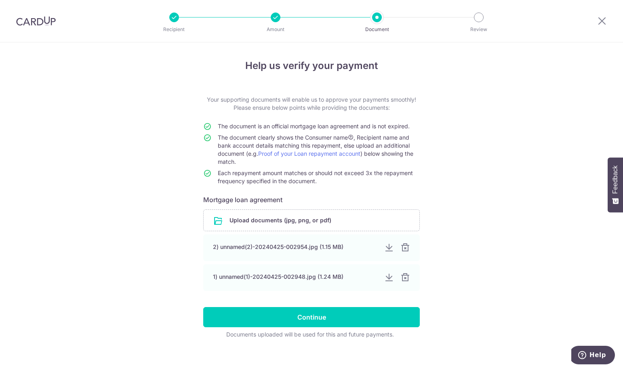
scroll to position [6, 0]
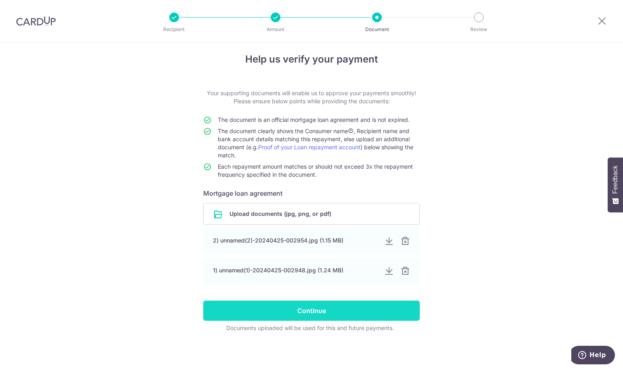
click at [379, 307] on input "Continue" at bounding box center [311, 311] width 216 height 20
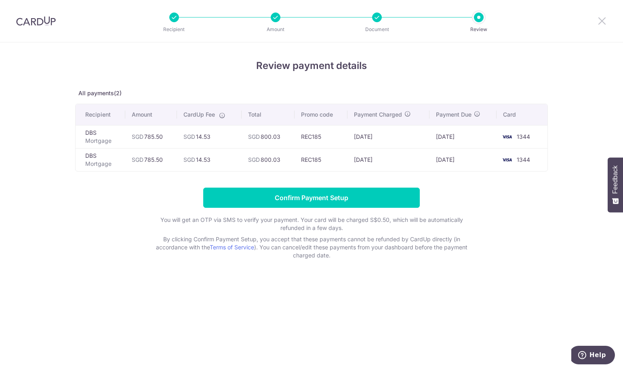
click at [606, 21] on icon at bounding box center [602, 21] width 10 height 10
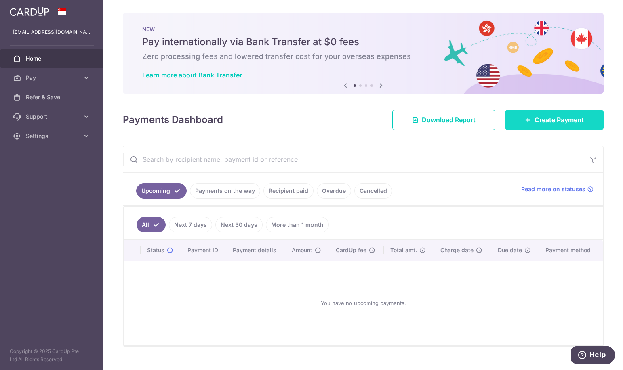
click at [564, 123] on span "Create Payment" at bounding box center [558, 120] width 49 height 10
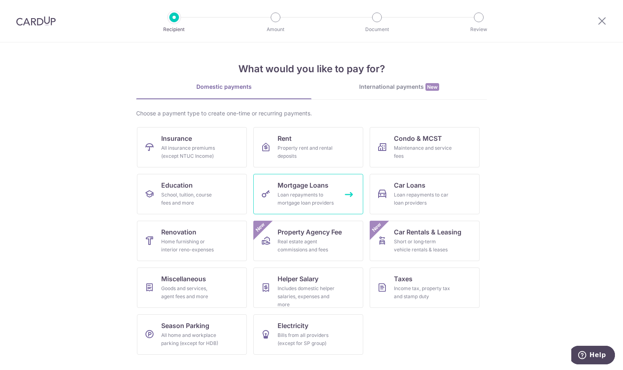
click at [323, 188] on span "Mortgage Loans" at bounding box center [302, 186] width 51 height 10
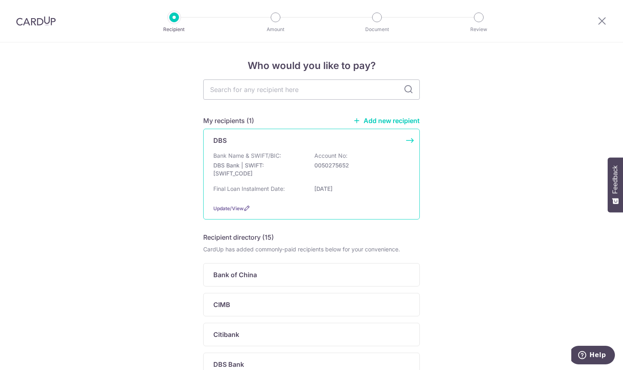
click at [308, 167] on div "Bank Name & SWIFT/BIC: DBS Bank | SWIFT: [SWIFT_CODE] Account No: 0050275652" at bounding box center [311, 167] width 196 height 30
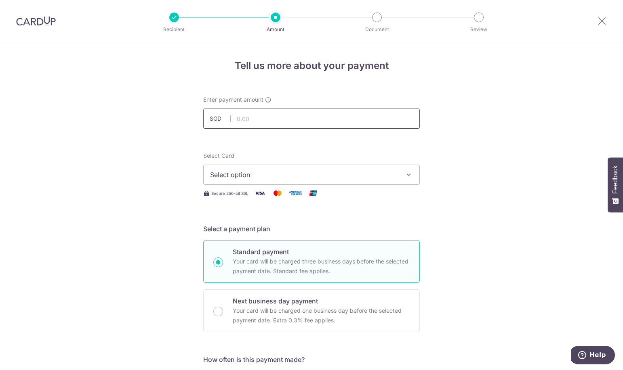
click at [308, 118] on input "text" at bounding box center [311, 119] width 216 height 20
type input "785.50"
click at [320, 177] on span "Select option" at bounding box center [304, 175] width 188 height 10
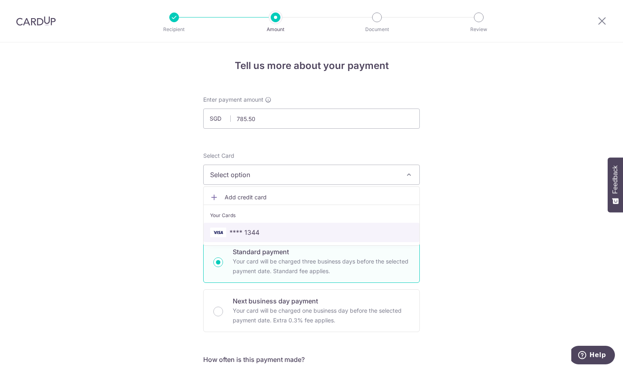
click at [269, 231] on span "**** 1344" at bounding box center [311, 233] width 203 height 10
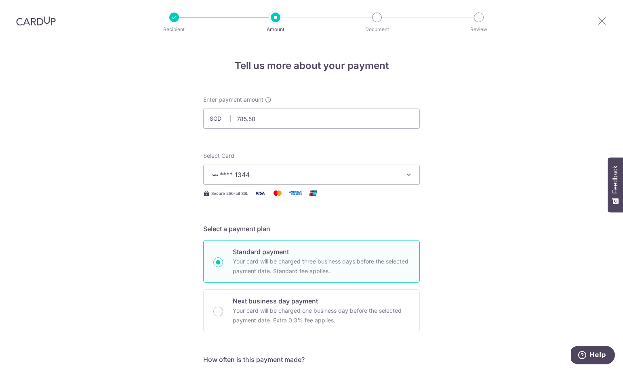
type input "13/03/2047"
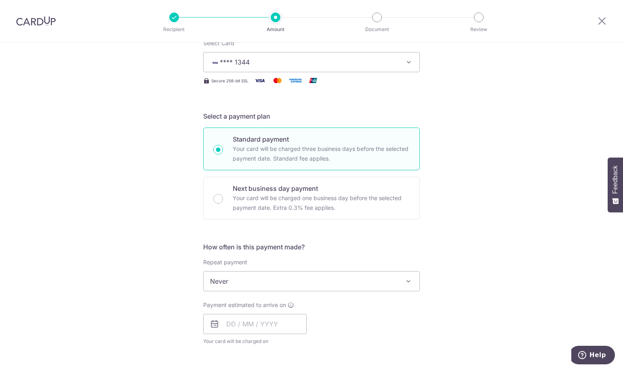
scroll to position [162, 0]
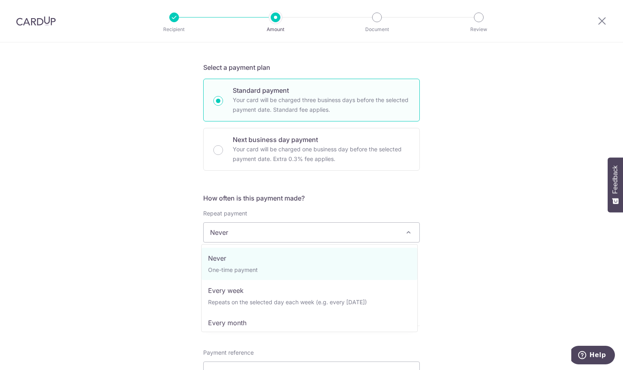
click at [363, 229] on span "Never" at bounding box center [312, 232] width 216 height 19
select select "3"
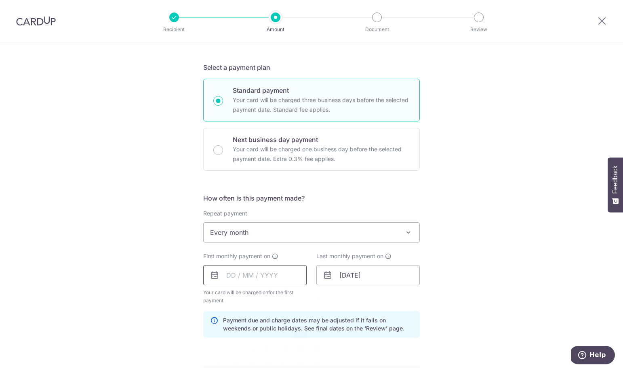
click at [277, 279] on input "text" at bounding box center [254, 275] width 103 height 20
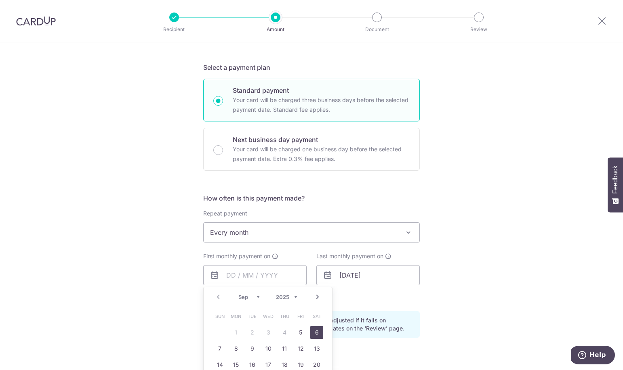
click at [312, 333] on link "6" at bounding box center [316, 332] width 13 height 13
type input "06/09/2025"
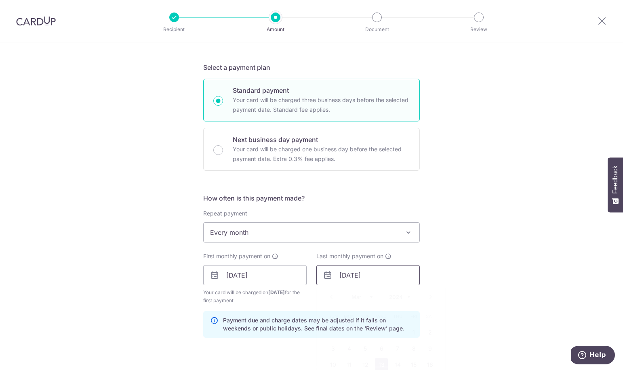
click at [367, 275] on input "[DATE]" at bounding box center [367, 275] width 103 height 20
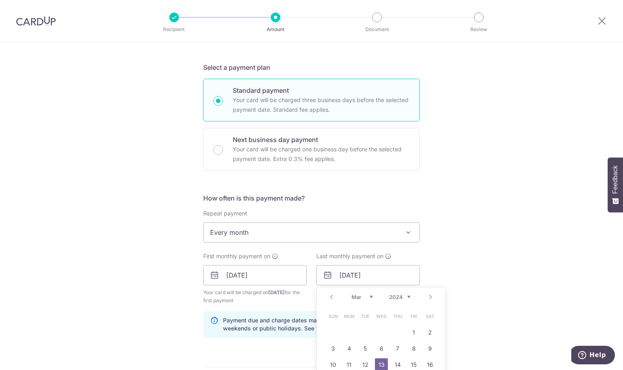
click at [404, 298] on select "2024 2025 2026 2027 2028 2029 2030 2031 2032 2033 2034 2035" at bounding box center [399, 297] width 21 height 6
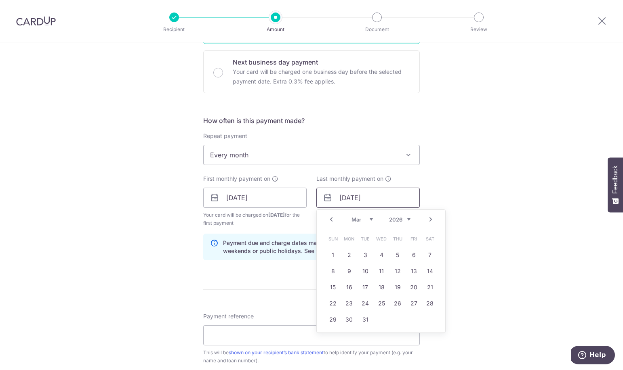
scroll to position [242, 0]
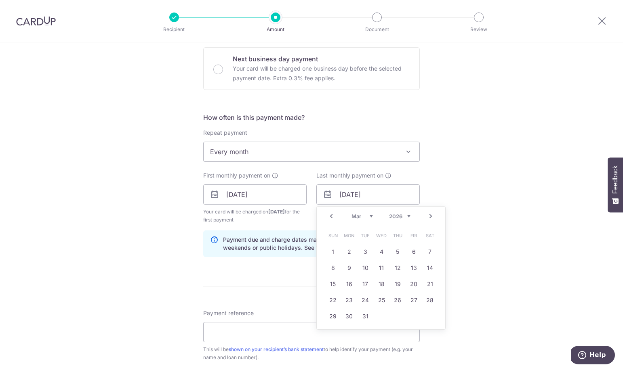
click at [366, 216] on select "Jan Feb Mar Apr May Jun Jul Aug Sep Oct Nov Dec" at bounding box center [361, 216] width 21 height 6
click at [409, 253] on link "6" at bounding box center [413, 252] width 13 height 13
type input "[DATE]"
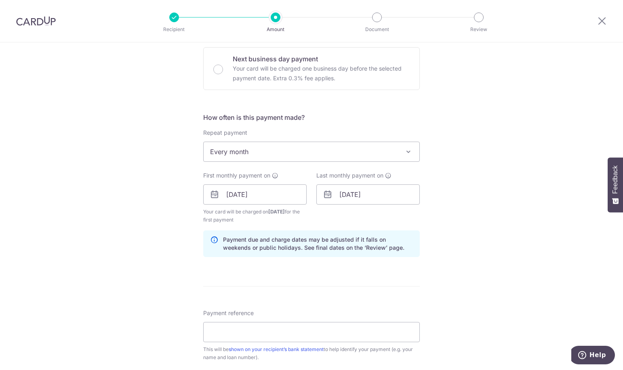
click at [463, 230] on div "Tell us more about your payment Enter payment amount SGD 785.50 785.50 Select C…" at bounding box center [311, 186] width 623 height 772
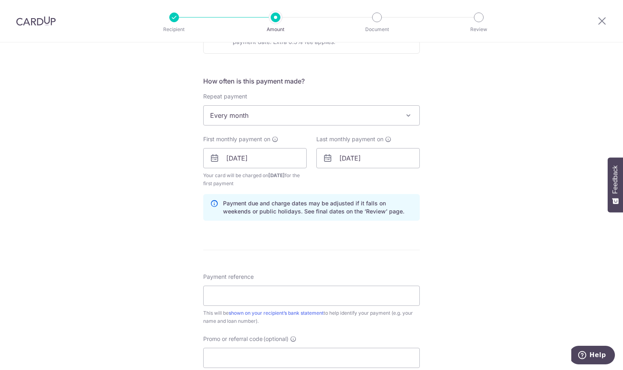
scroll to position [363, 0]
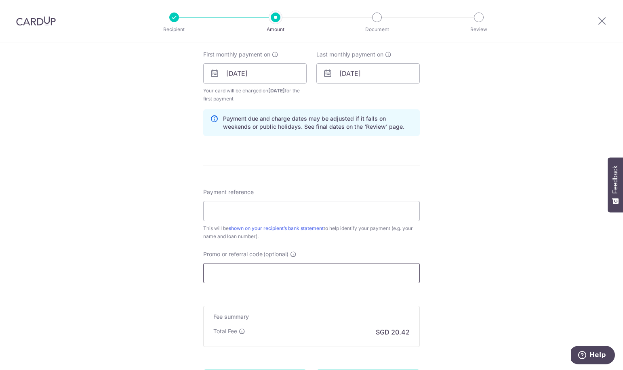
click at [283, 275] on input "Promo or referral code (optional)" at bounding box center [311, 273] width 216 height 20
paste input "REC185"
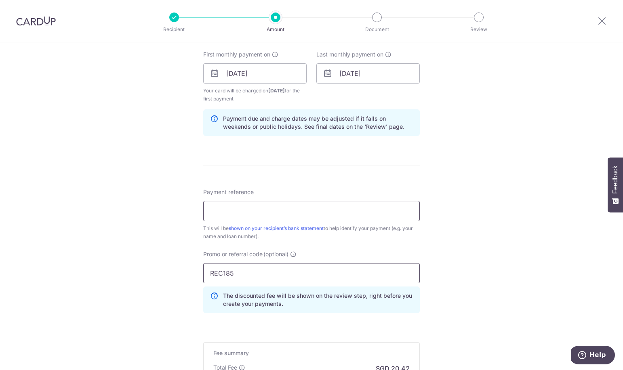
type input "REC185"
click at [309, 216] on input "Payment reference" at bounding box center [311, 211] width 216 height 20
type input "Camelia Anggraini"
click at [453, 238] on div "Tell us more about your payment Enter payment amount SGD 785.50 785.50 Select C…" at bounding box center [311, 83] width 623 height 808
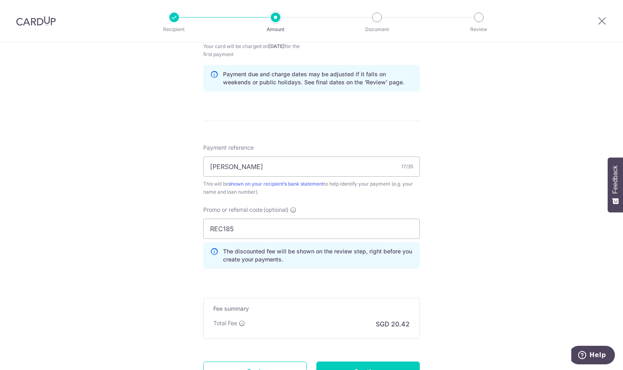
scroll to position [480, 0]
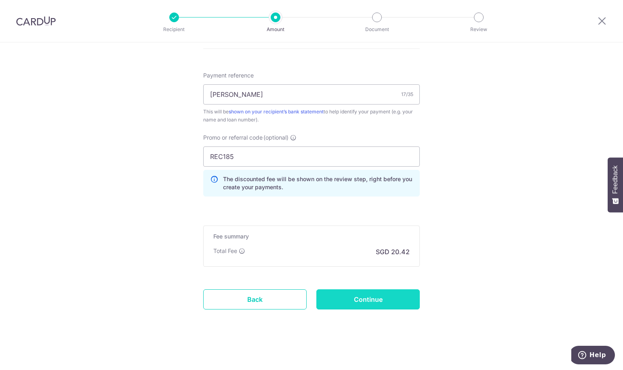
click at [376, 298] on input "Continue" at bounding box center [367, 300] width 103 height 20
type input "Create Schedule"
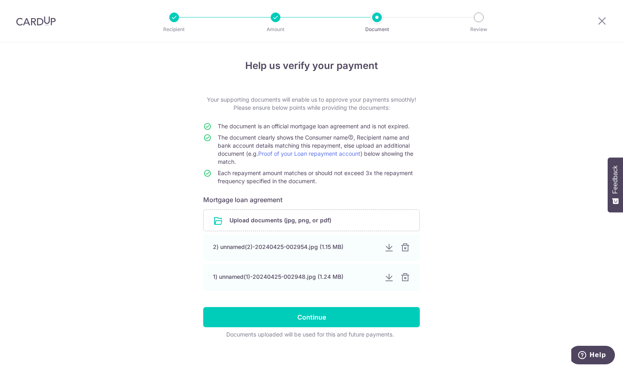
scroll to position [6, 0]
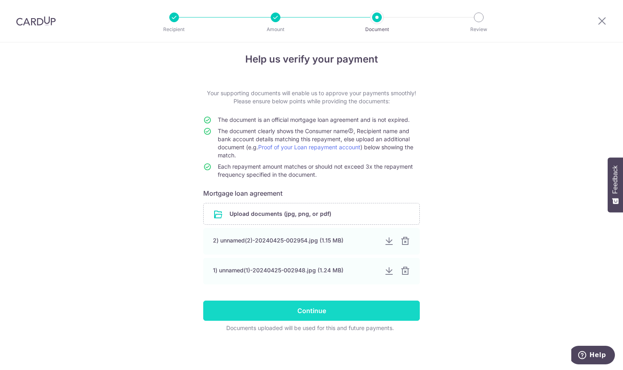
click at [374, 310] on input "Continue" at bounding box center [311, 311] width 216 height 20
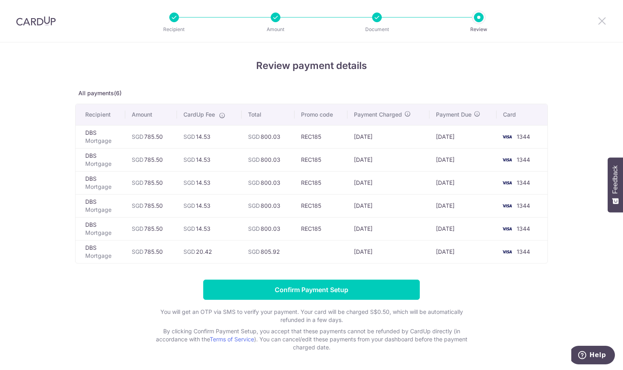
click at [603, 21] on icon at bounding box center [602, 21] width 10 height 10
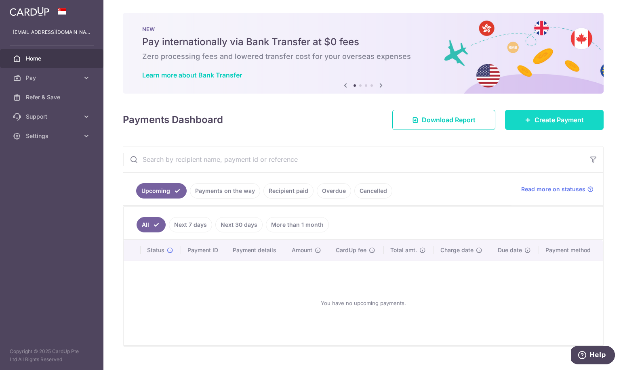
click at [537, 120] on span "Create Payment" at bounding box center [558, 120] width 49 height 10
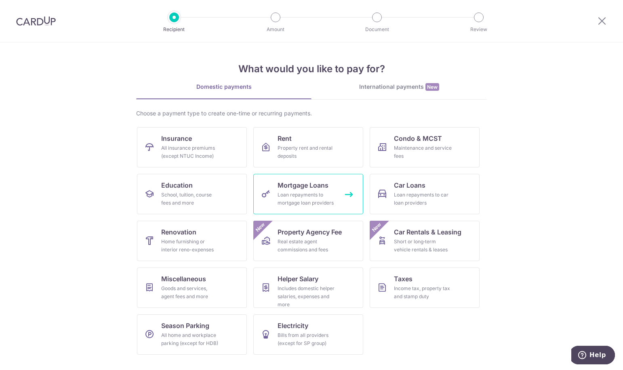
click at [315, 197] on div "Loan repayments to mortgage loan providers" at bounding box center [306, 199] width 58 height 16
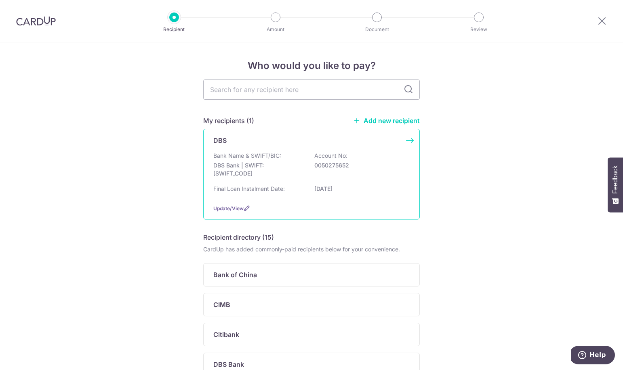
click at [335, 168] on p "0050275652" at bounding box center [359, 166] width 90 height 8
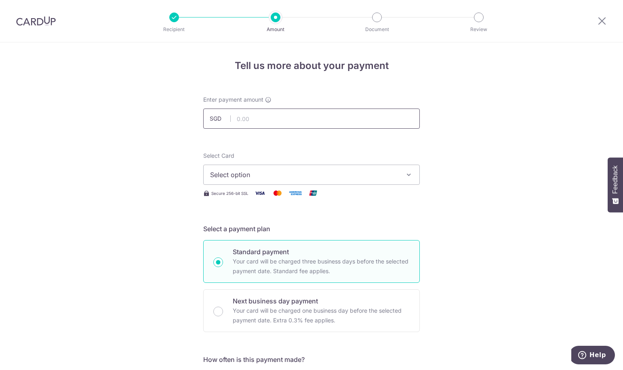
click at [329, 118] on input "text" at bounding box center [311, 119] width 216 height 20
type input "785.50"
click at [274, 178] on span "Select option" at bounding box center [304, 175] width 188 height 10
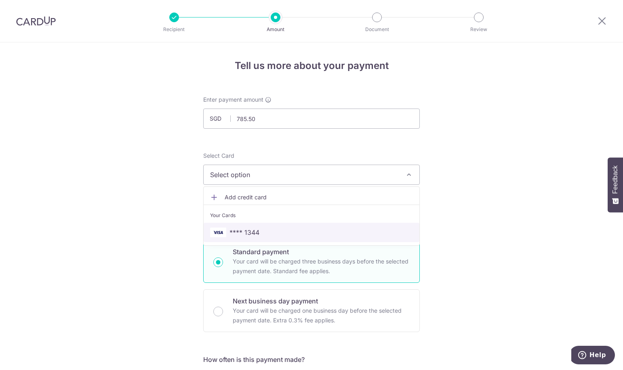
click at [249, 235] on span "**** 1344" at bounding box center [244, 233] width 30 height 10
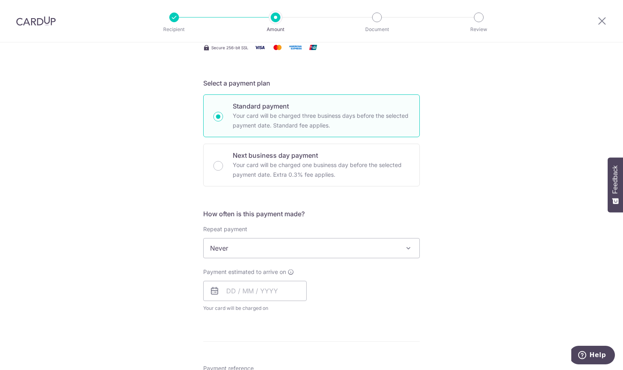
scroll to position [202, 0]
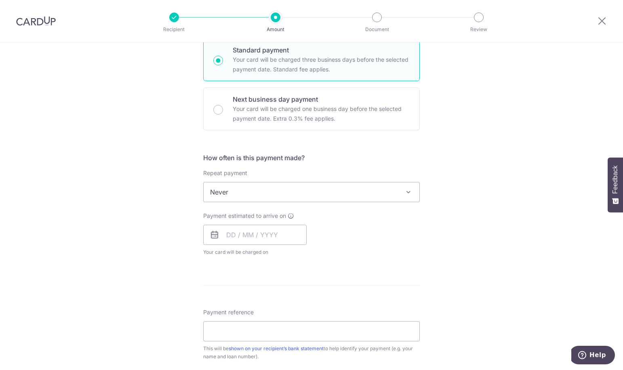
click at [297, 185] on span "Never" at bounding box center [312, 192] width 216 height 19
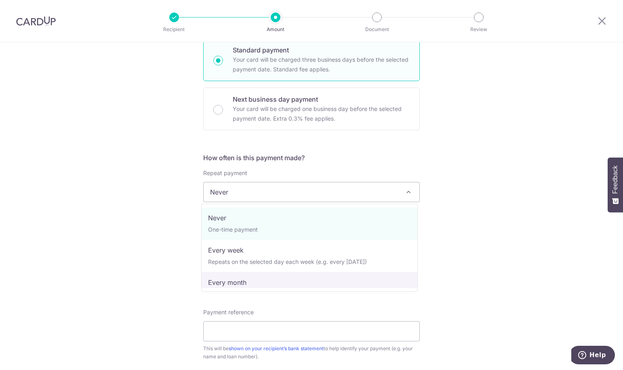
select select "3"
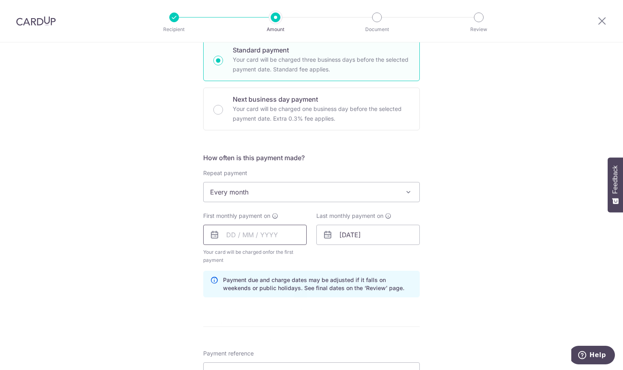
click at [251, 231] on input "text" at bounding box center [254, 235] width 103 height 20
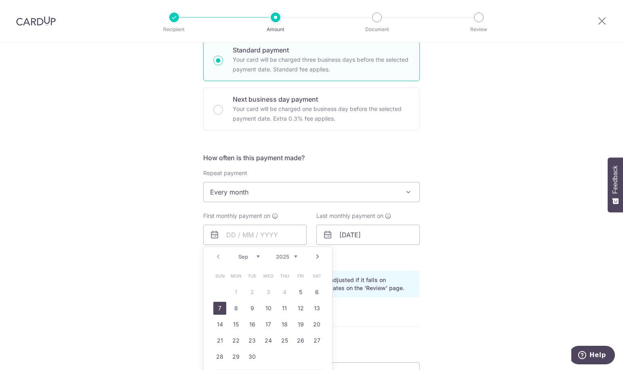
click at [215, 310] on link "7" at bounding box center [219, 308] width 13 height 13
type input "07/09/2025"
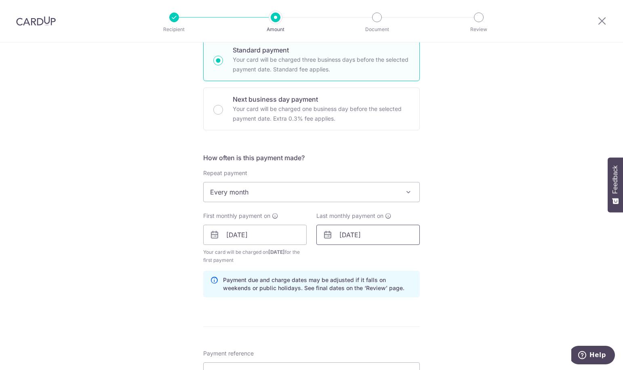
click at [345, 237] on input "13/03/2047" at bounding box center [367, 235] width 103 height 20
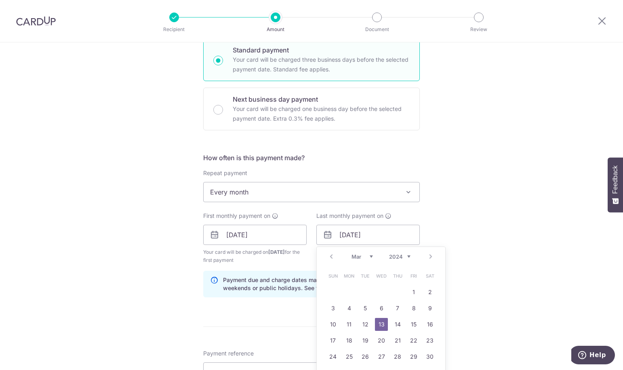
click at [399, 258] on select "2024 2025 2026 2027 2028 2029 2030 2031 2032 2033 2034 2035" at bounding box center [399, 257] width 21 height 6
click at [365, 254] on select "Jan Feb Mar Apr May Jun Jul Aug Sep Oct Nov Dec" at bounding box center [361, 257] width 21 height 6
click at [379, 308] on link "7" at bounding box center [381, 308] width 13 height 13
type input "07/01/2026"
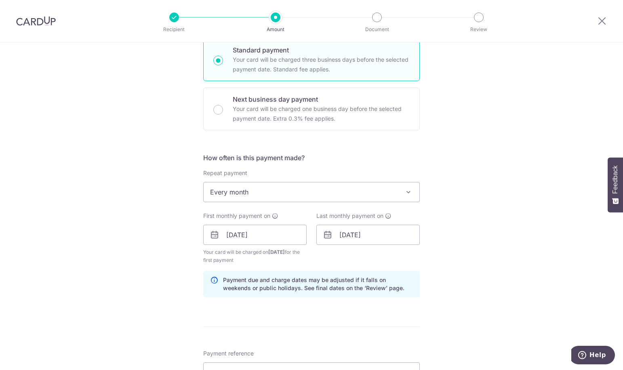
click at [458, 259] on div "Tell us more about your payment Enter payment amount SGD 785.50 785.50 Select C…" at bounding box center [311, 226] width 623 height 772
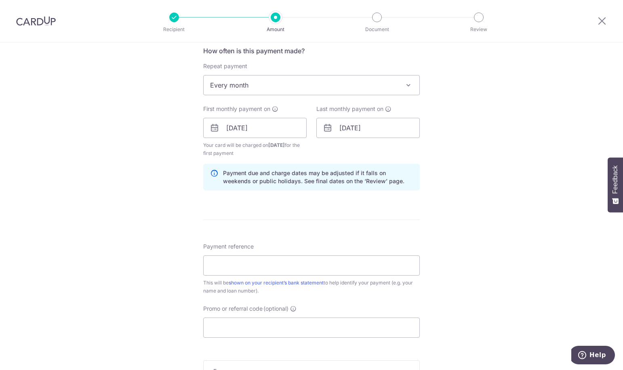
scroll to position [323, 0]
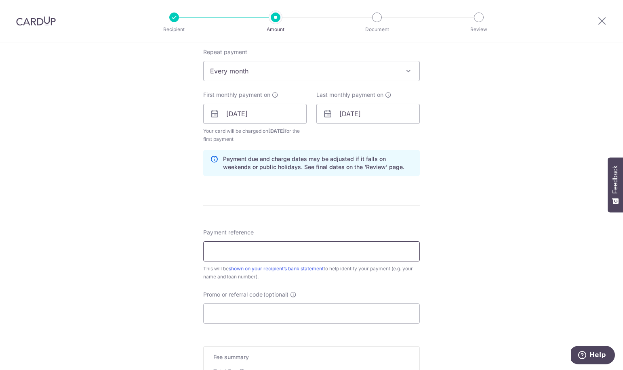
drag, startPoint x: 318, startPoint y: 257, endPoint x: 310, endPoint y: 260, distance: 8.9
click at [318, 257] on input "Payment reference" at bounding box center [311, 251] width 216 height 20
type input "Camelia Anggraini"
click at [265, 316] on input "Promo or referral code (optional)" at bounding box center [311, 314] width 216 height 20
paste input "REC185"
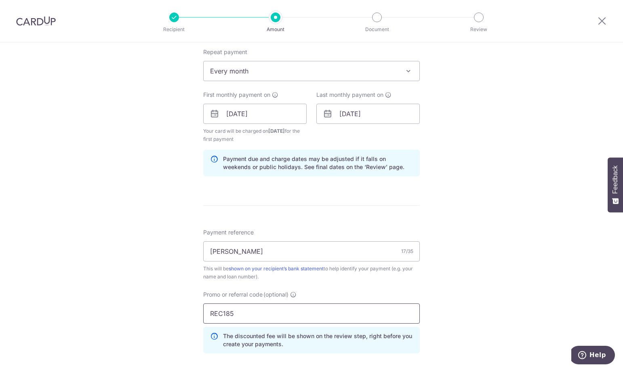
type input "REC185"
click at [483, 265] on div "Tell us more about your payment Enter payment amount SGD 785.50 785.50 Select C…" at bounding box center [311, 123] width 623 height 808
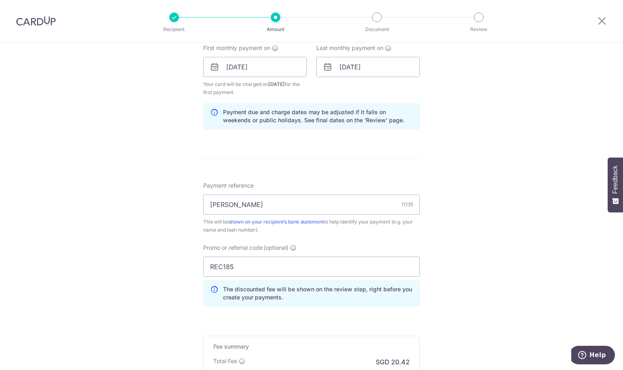
scroll to position [444, 0]
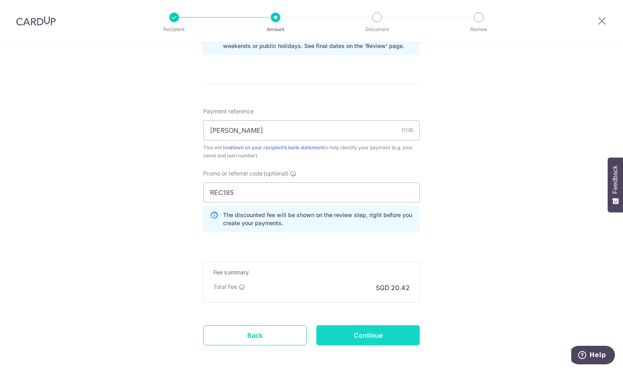
click at [392, 330] on input "Continue" at bounding box center [367, 335] width 103 height 20
type input "Create Schedule"
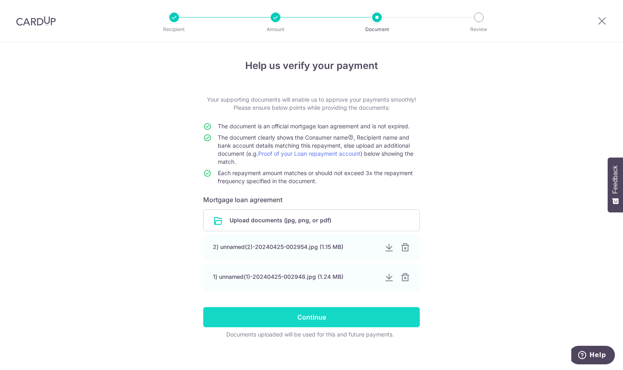
click at [388, 315] on input "Continue" at bounding box center [311, 317] width 216 height 20
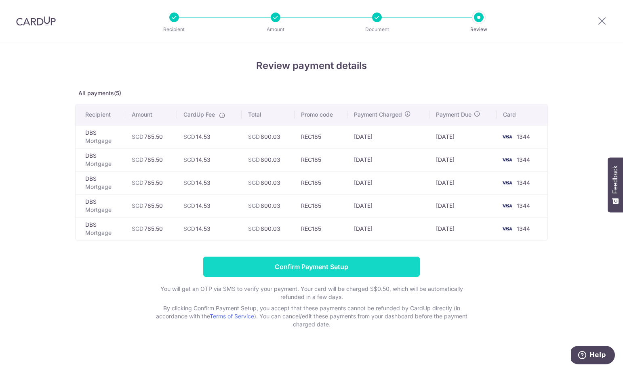
click at [382, 269] on input "Confirm Payment Setup" at bounding box center [311, 267] width 216 height 20
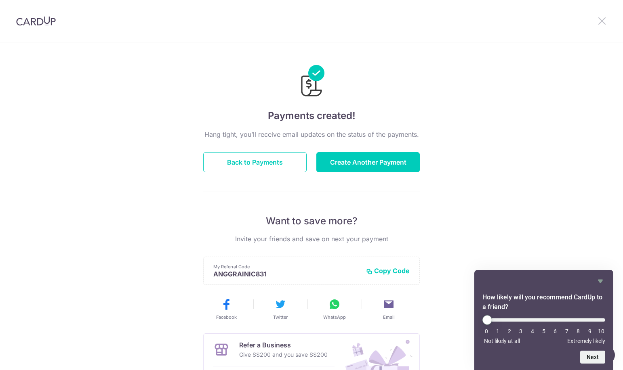
click at [600, 20] on icon at bounding box center [602, 21] width 10 height 10
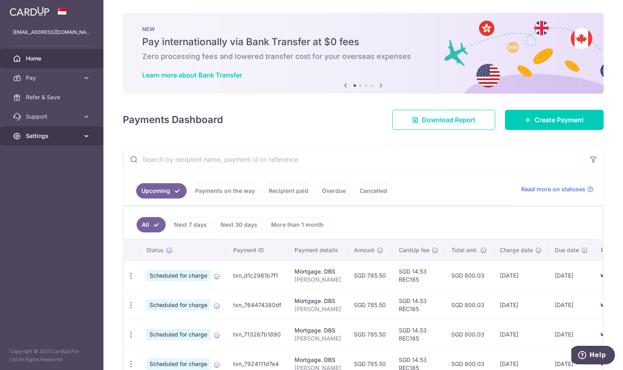
click at [57, 138] on span "Settings" at bounding box center [52, 136] width 53 height 8
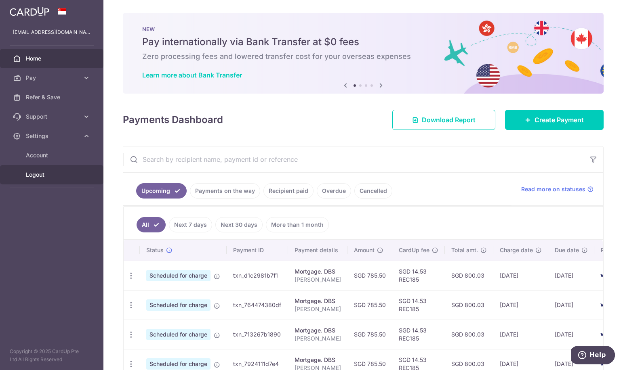
click at [45, 173] on span "Logout" at bounding box center [52, 175] width 53 height 8
